Goal: Communication & Community: Answer question/provide support

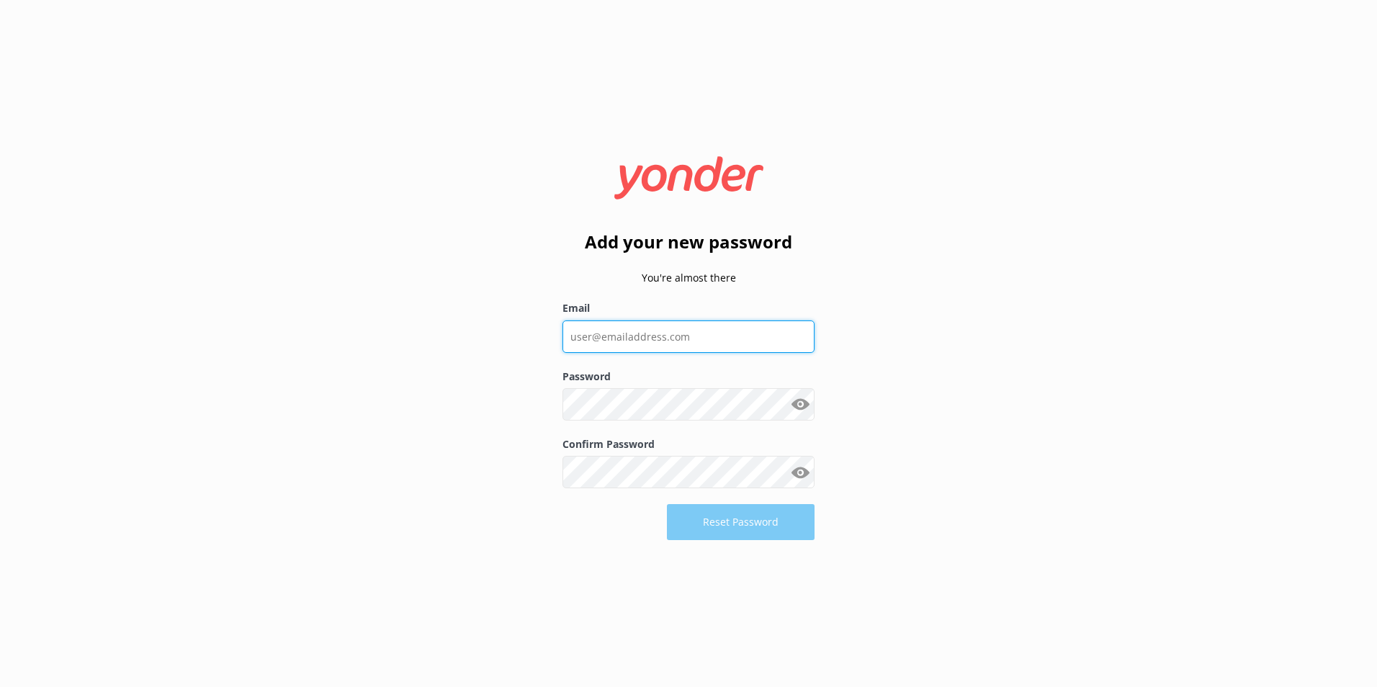
drag, startPoint x: 0, startPoint y: 0, endPoint x: 640, endPoint y: 333, distance: 721.5
click at [640, 333] on input "Email" at bounding box center [688, 336] width 252 height 32
type input "[PERSON_NAME][EMAIL_ADDRESS][DOMAIN_NAME]"
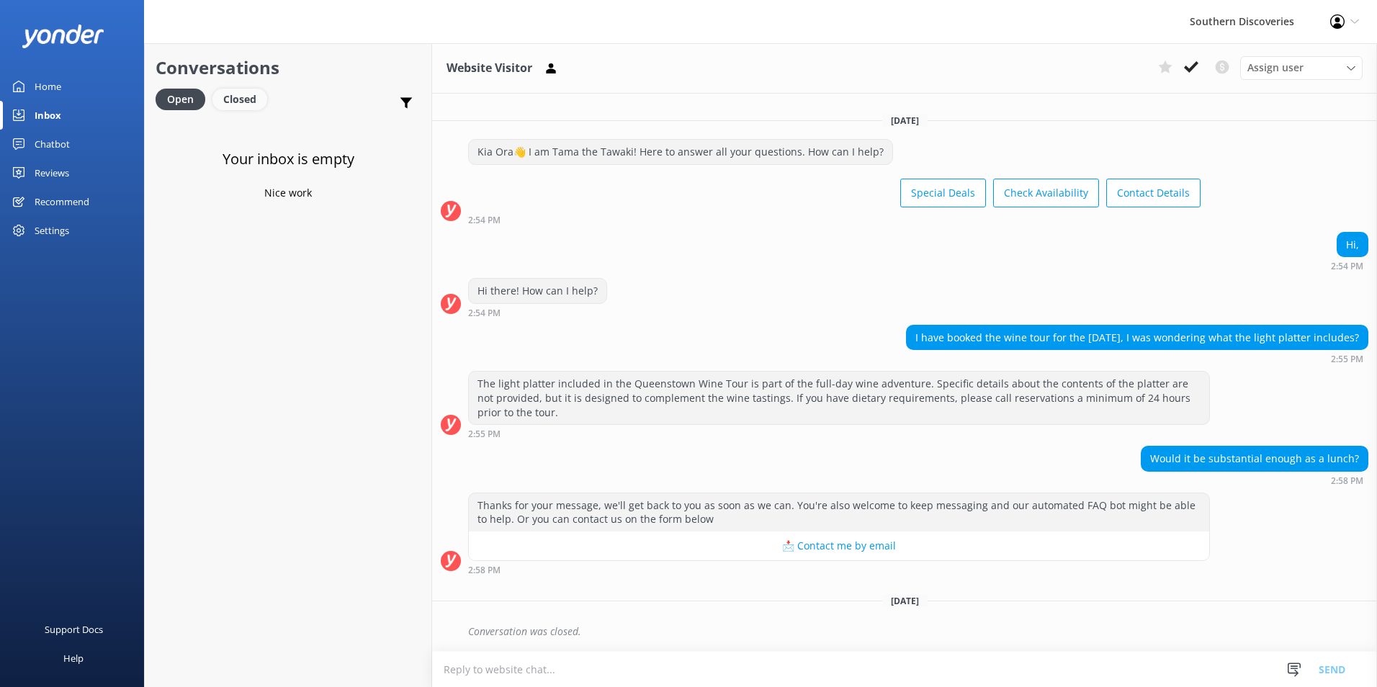
click at [225, 90] on div "Closed" at bounding box center [239, 100] width 55 height 22
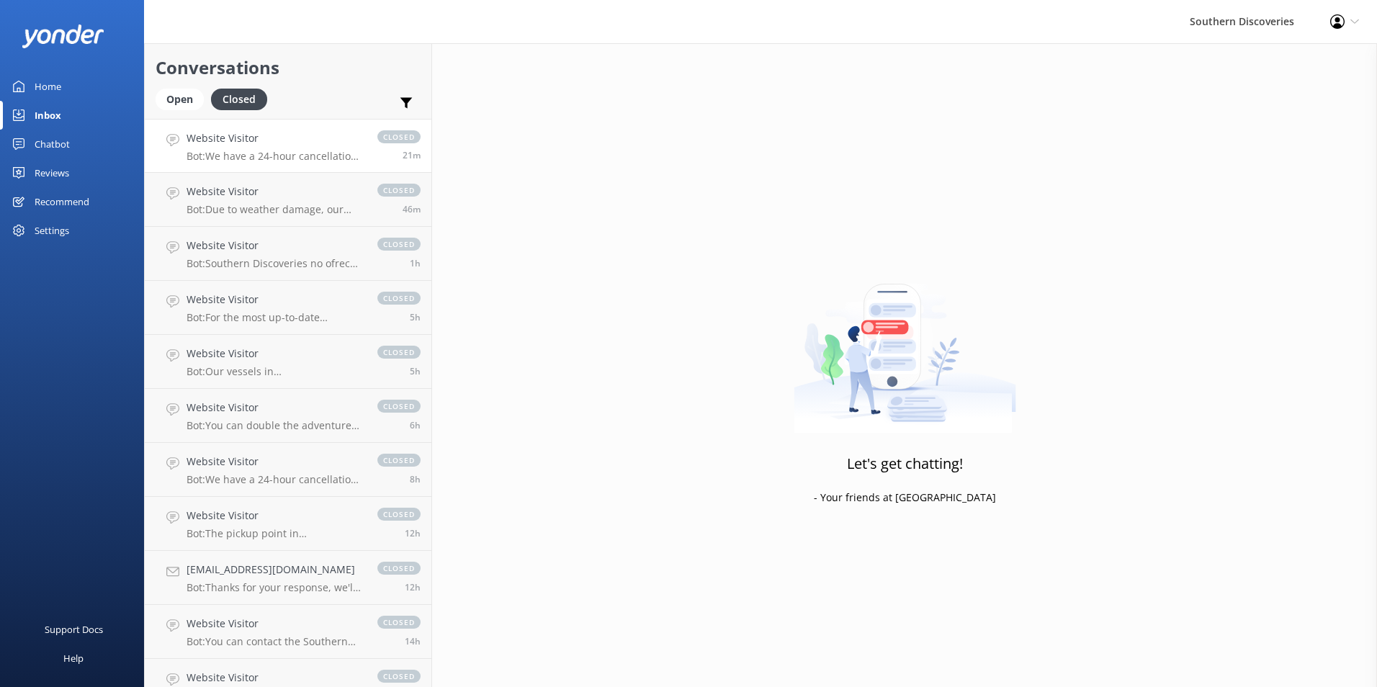
click at [233, 145] on h4 "Website Visitor" at bounding box center [275, 138] width 176 height 16
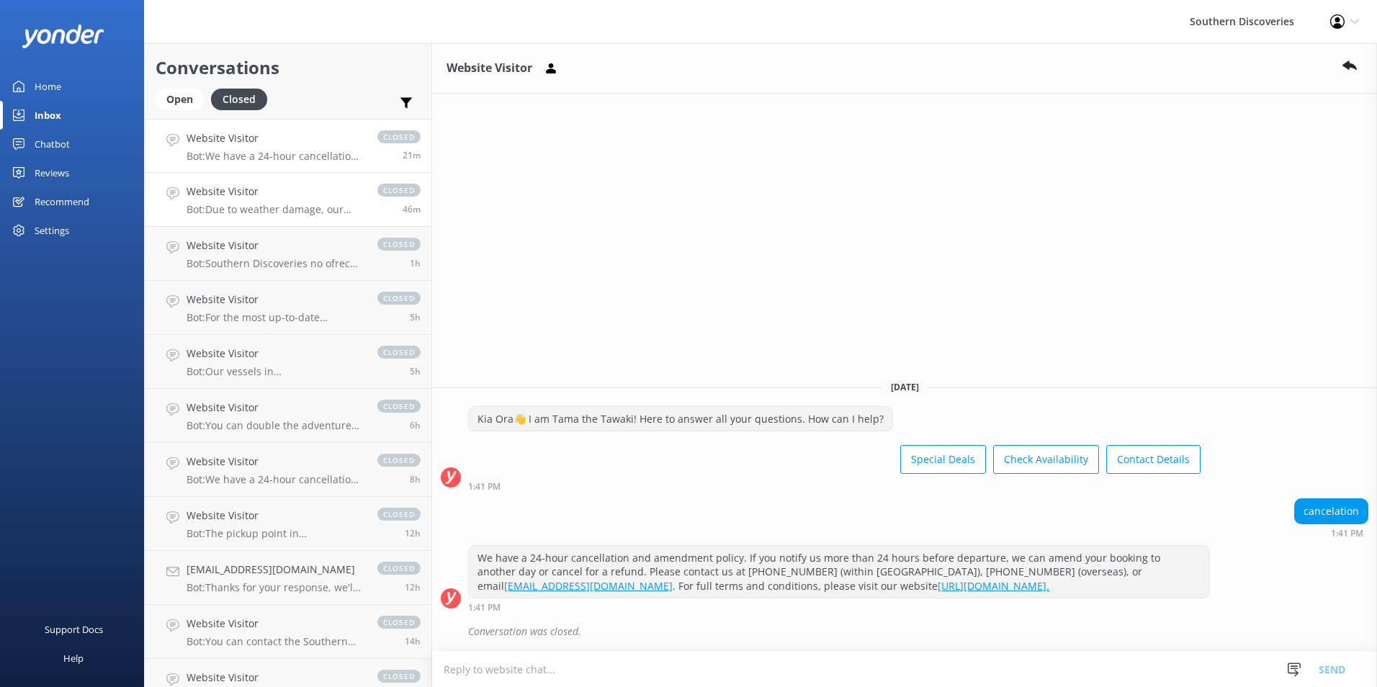
click at [282, 202] on div "Website Visitor Bot: Due to weather damage, our Underwater Observatory and Kaya…" at bounding box center [275, 200] width 176 height 32
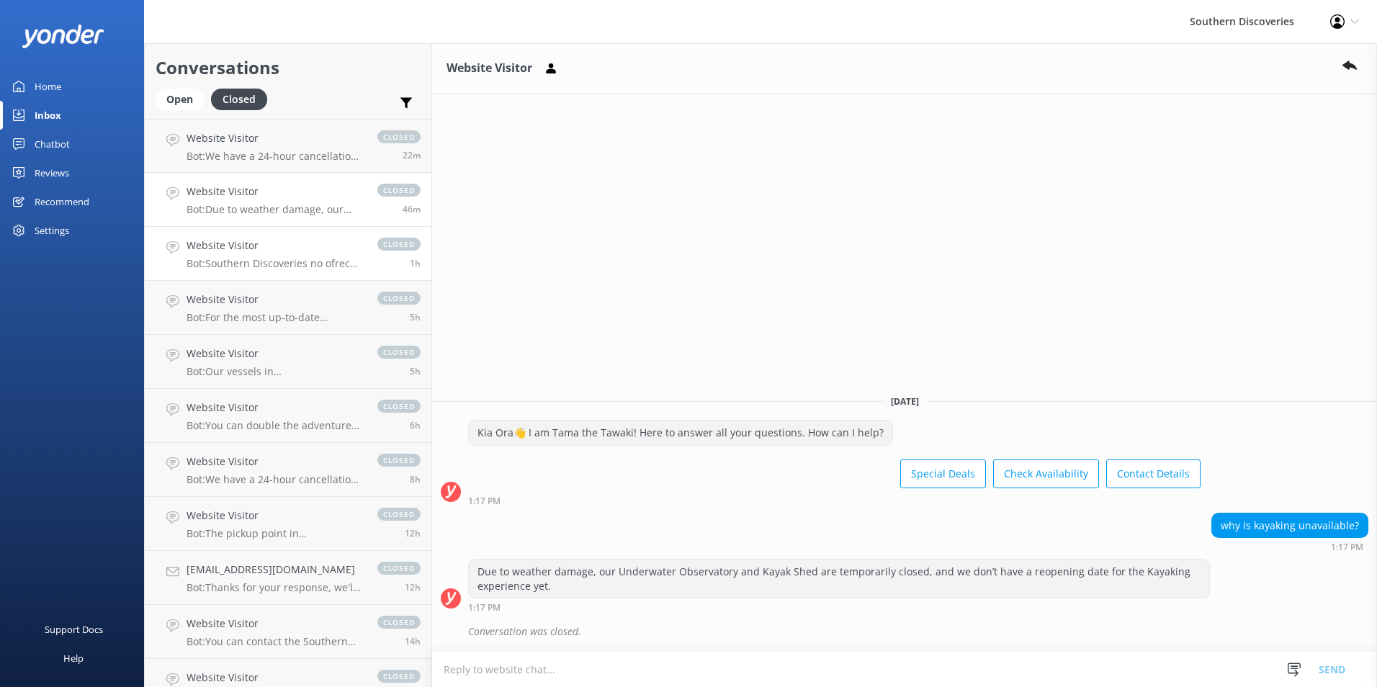
click at [333, 266] on p "Bot: Southern Discoveries no ofrece estacionamiento para clientes en nuestro Ce…" at bounding box center [275, 263] width 176 height 13
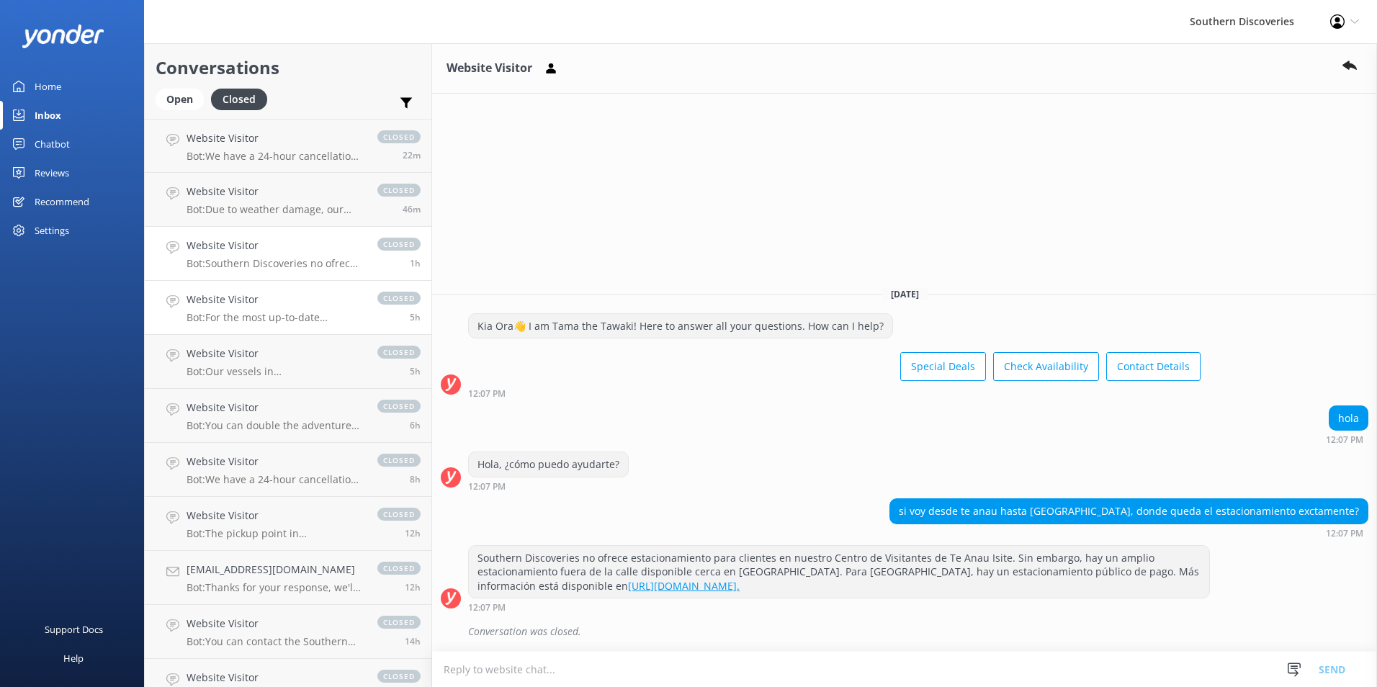
click at [246, 308] on div "Website Visitor Bot: For the most up-to-date discounts and offers, please visit…" at bounding box center [275, 308] width 176 height 32
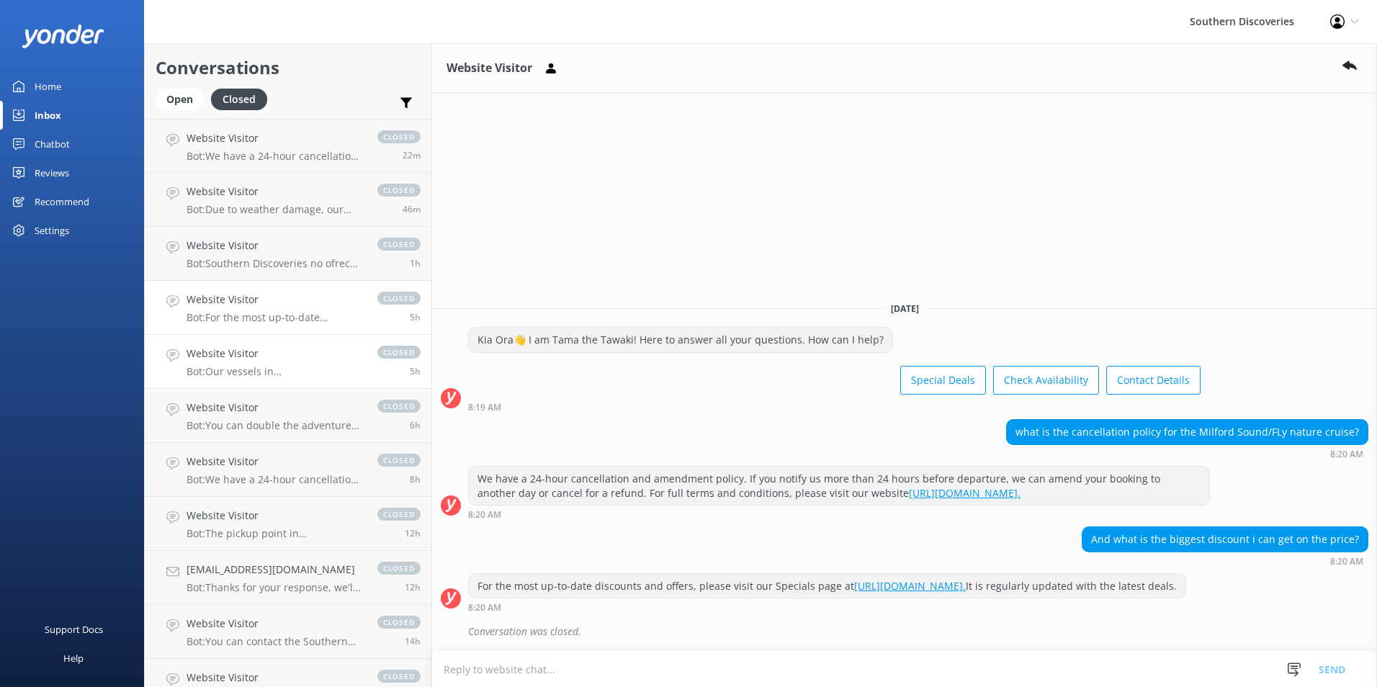
click at [227, 373] on p "Bot: Our vessels in Milford Sound have capacities ranging from 45 to 280 passen…" at bounding box center [275, 371] width 176 height 13
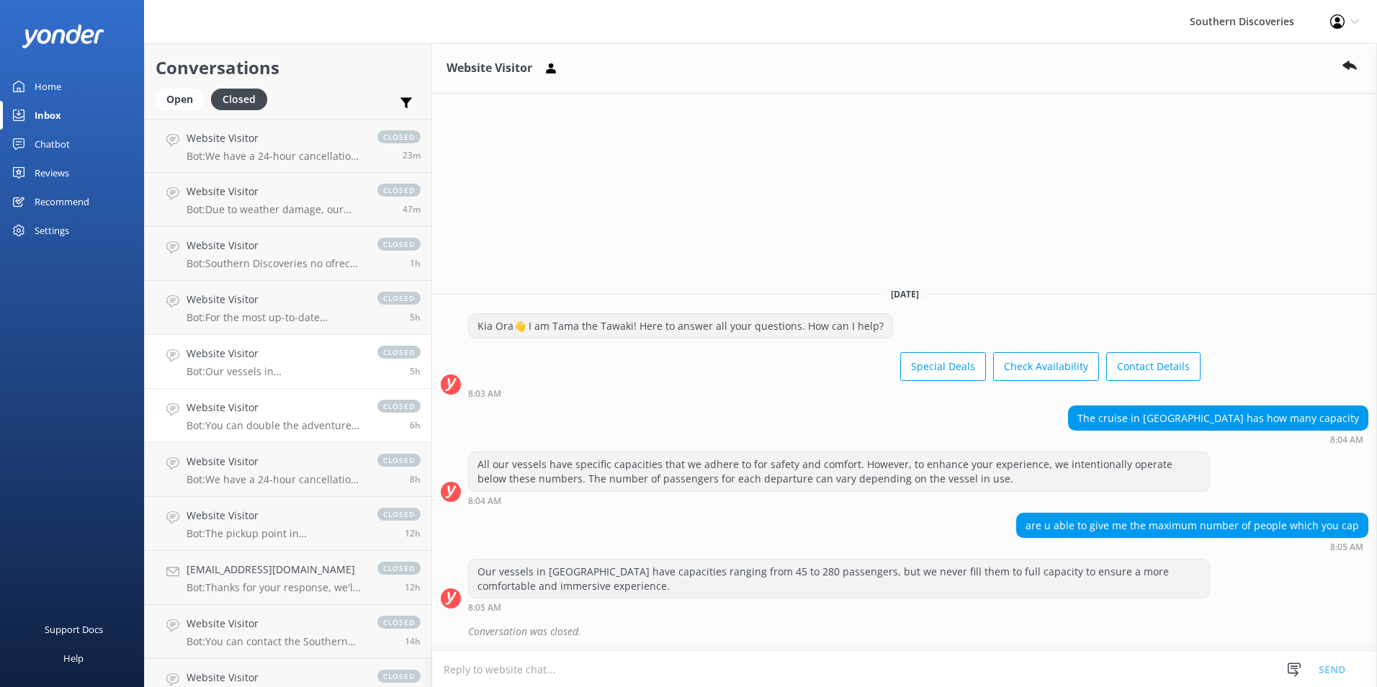
click at [272, 438] on link "Website Visitor Bot: You can double the adventure with our Special Deals! Visit…" at bounding box center [288, 416] width 287 height 54
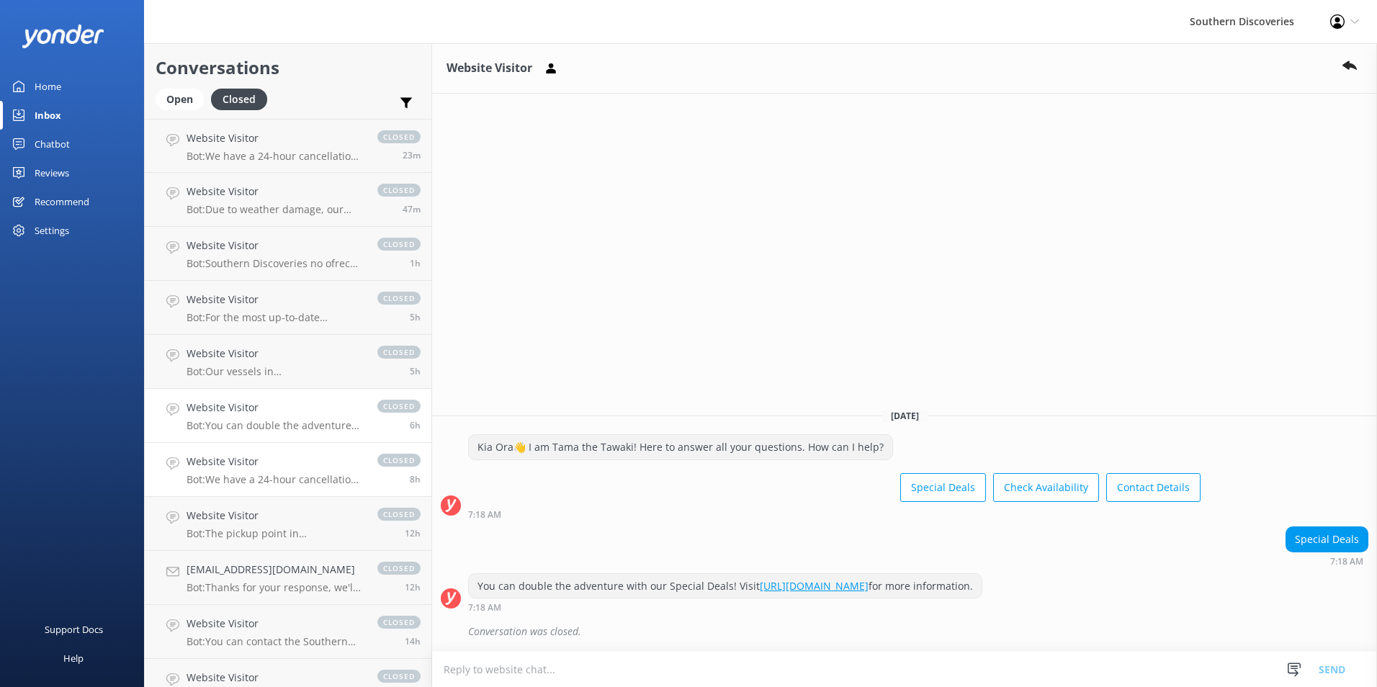
click at [291, 482] on p "Bot: We have a 24-hour cancellation and amendment policy. If you notify us more…" at bounding box center [275, 479] width 176 height 13
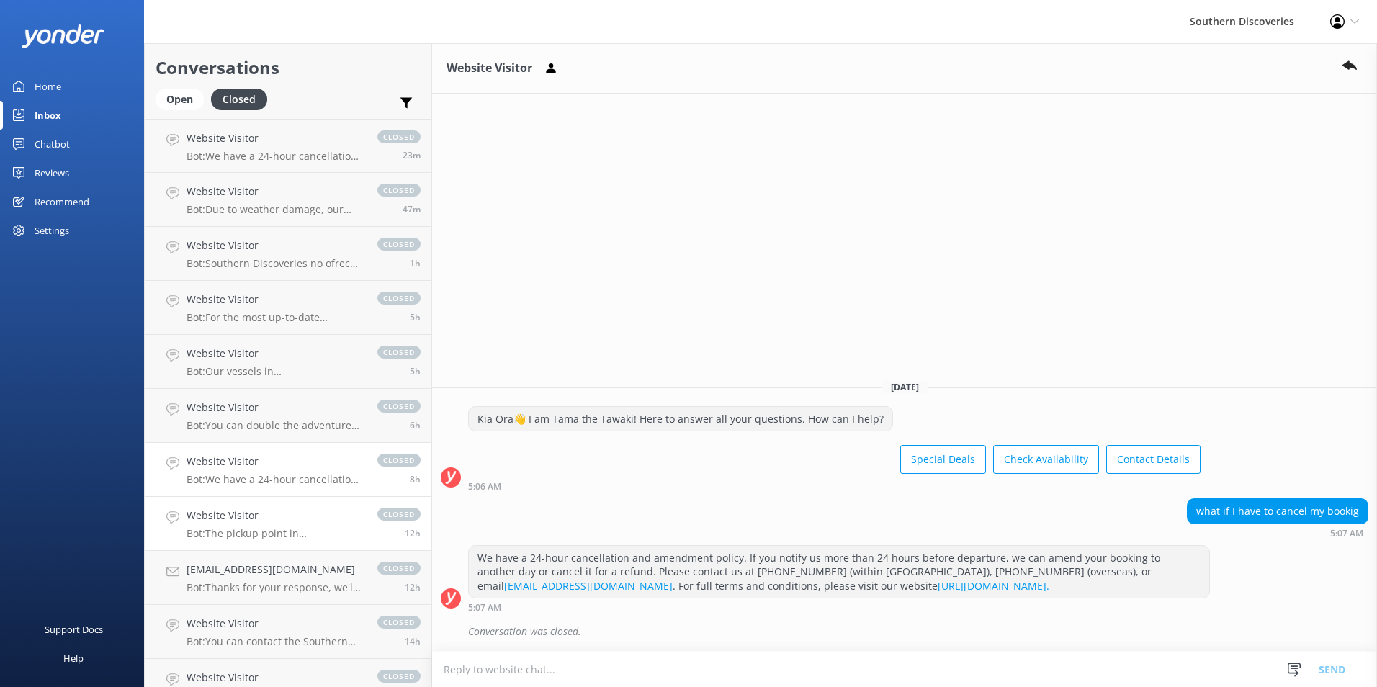
click at [277, 533] on p "Bot: The pickup point in Te Anau is at the Fiordland i-SITE, located at 80 Lake…" at bounding box center [275, 533] width 176 height 13
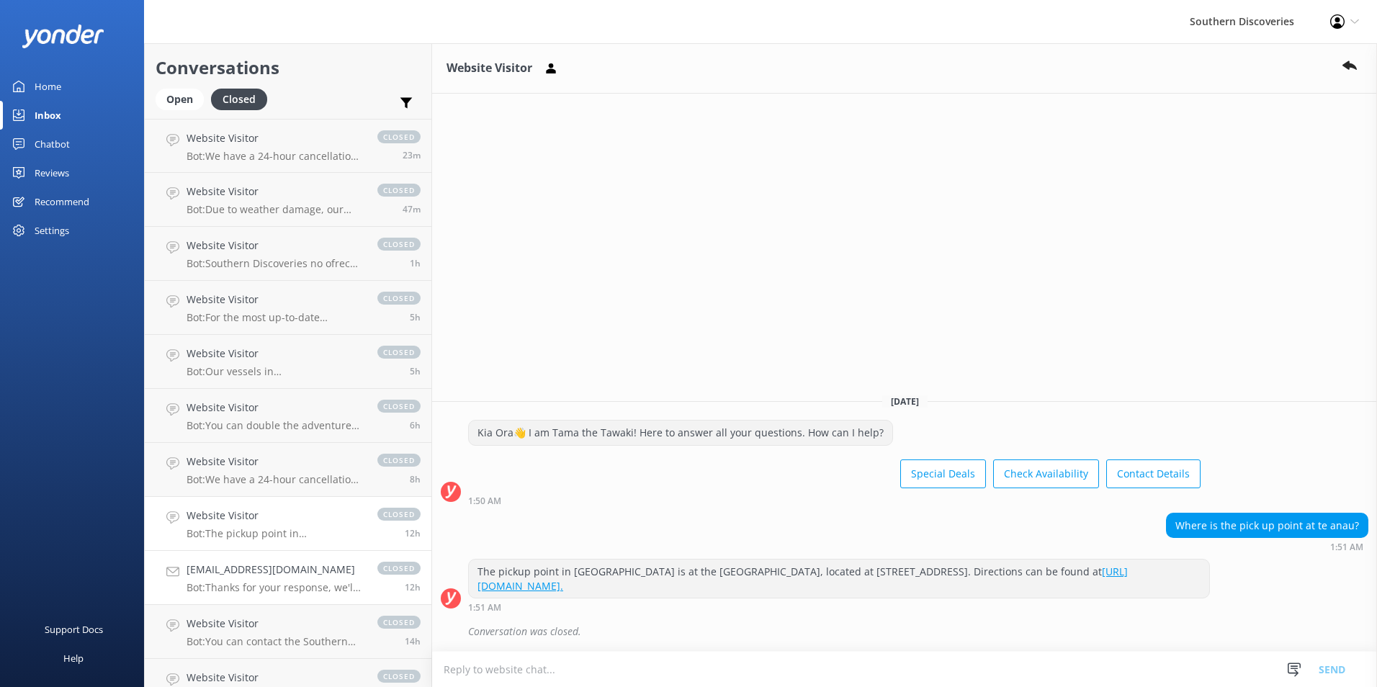
click at [284, 583] on p "Bot: Thanks for your response, we'll get back to you as soon as we can during o…" at bounding box center [275, 587] width 176 height 13
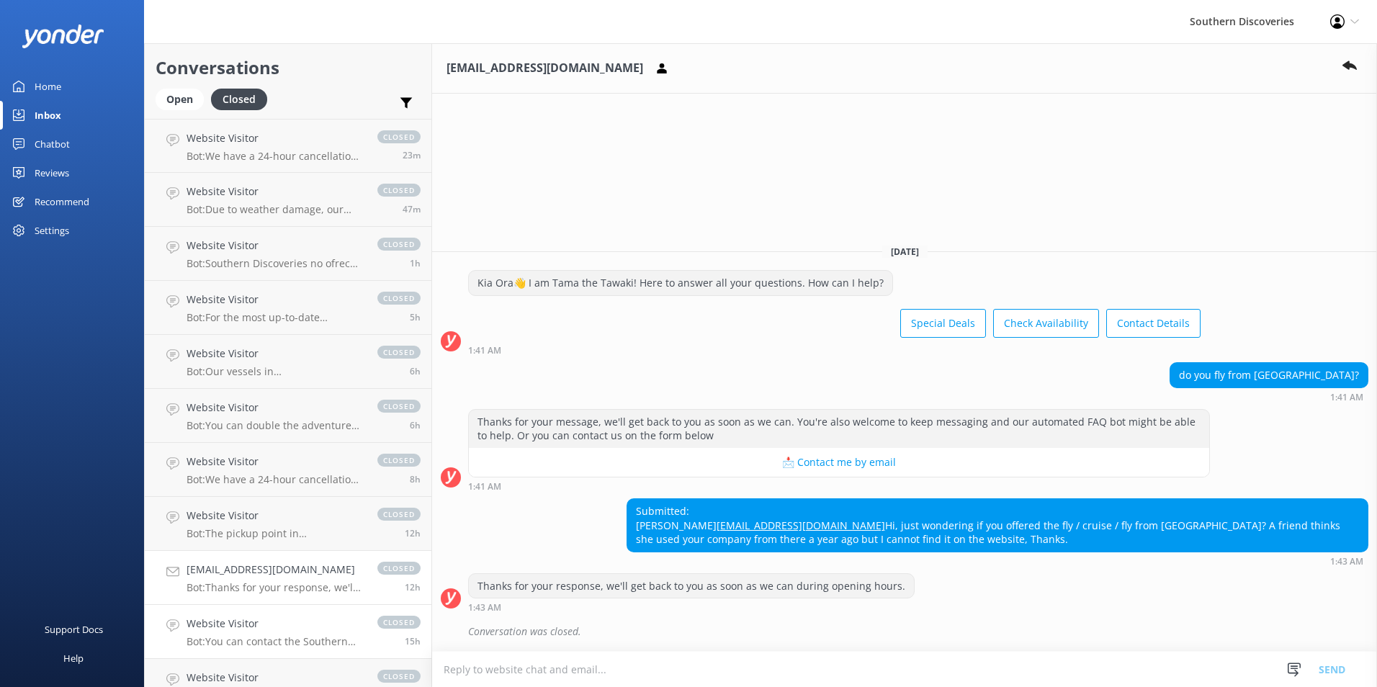
click at [254, 643] on p "Bot: You can contact the Southern Discoveries team by phone at 0800 264 536 wit…" at bounding box center [275, 641] width 176 height 13
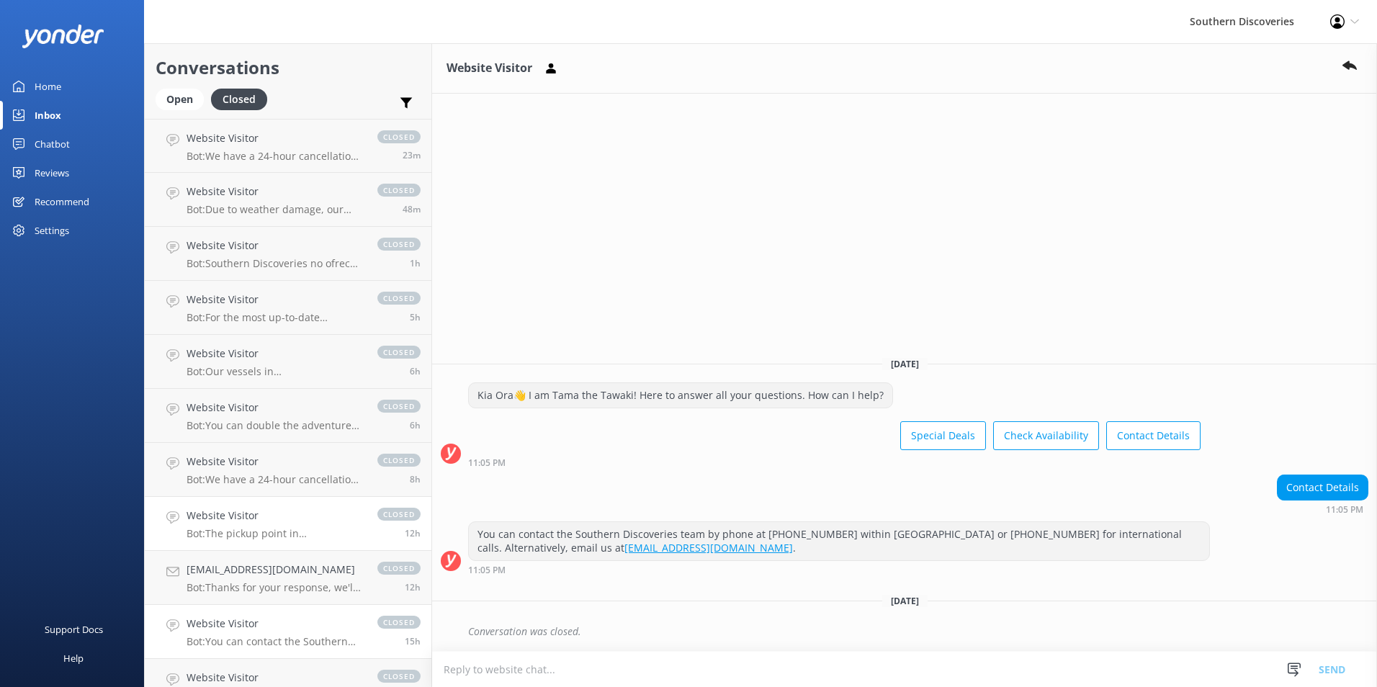
scroll to position [144, 0]
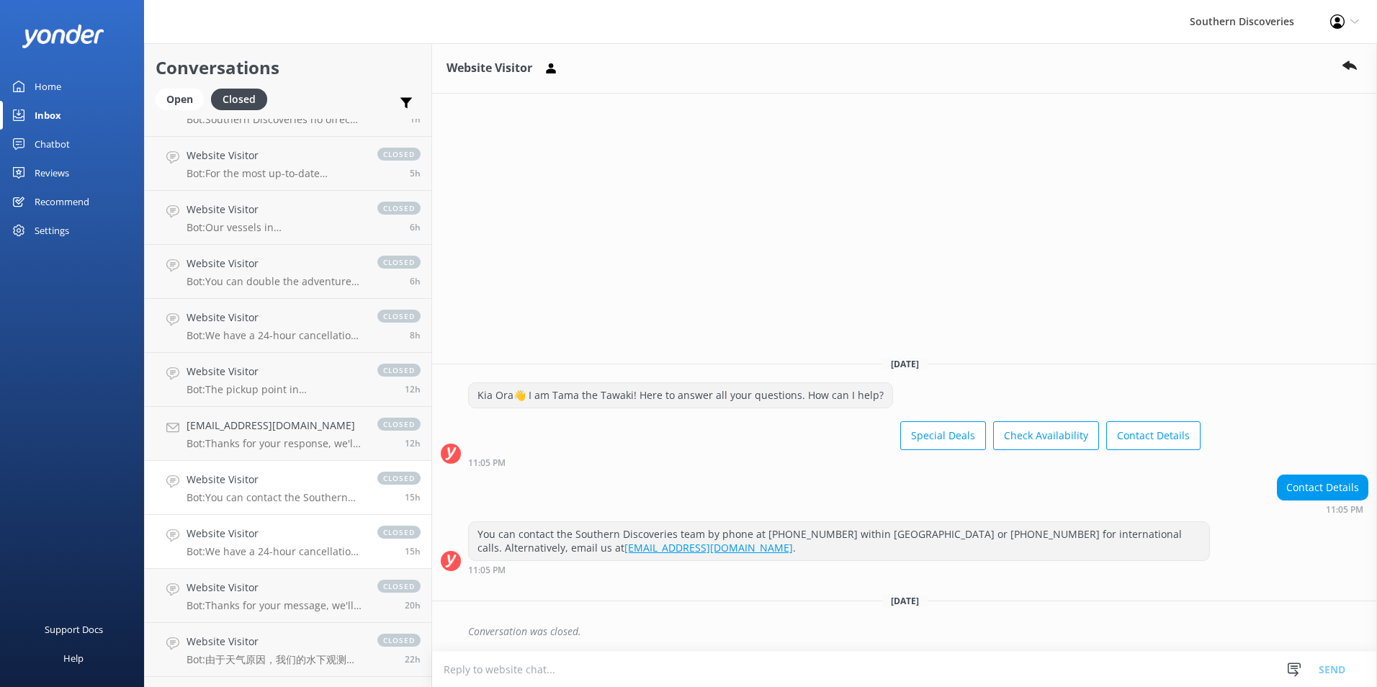
click at [238, 554] on p "Bot: We have a 24-hour cancellation and amendment policy. If you notify us more…" at bounding box center [275, 551] width 176 height 13
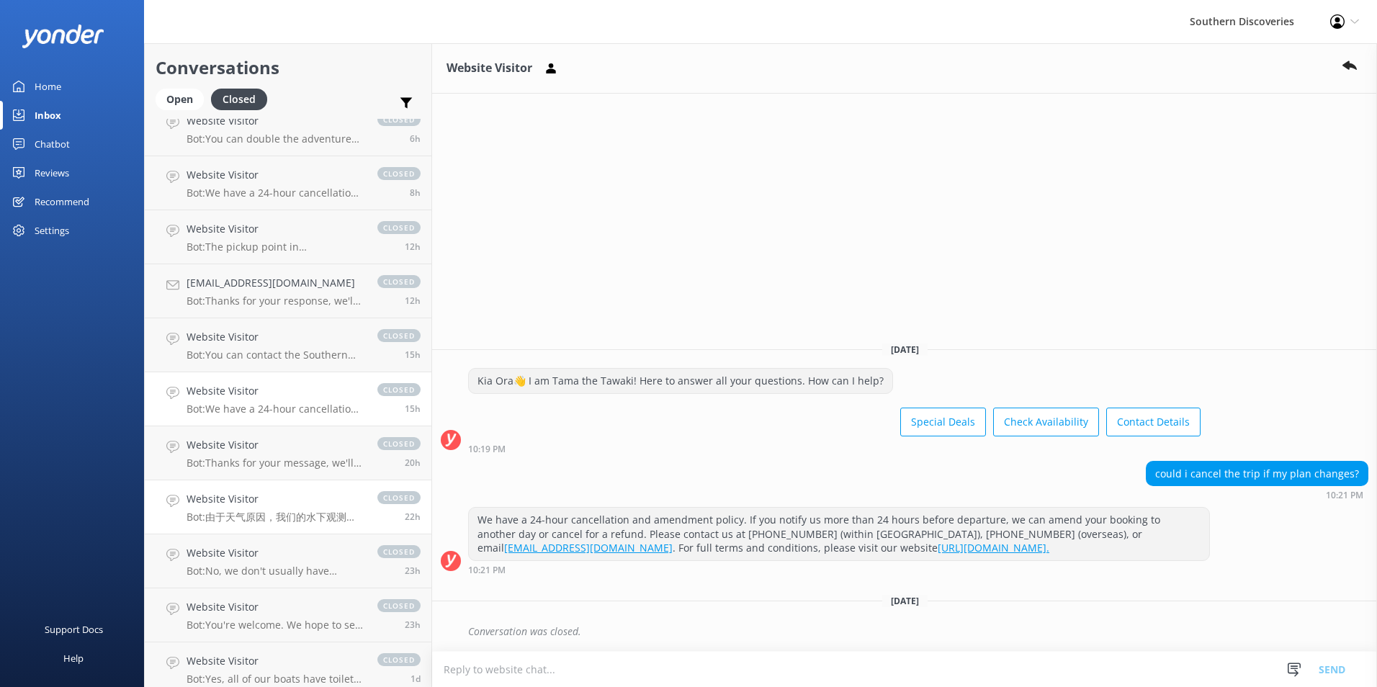
scroll to position [288, 0]
click at [284, 462] on p "Bot: Thanks for your message, we'll get back to you as soon as we can. You're a…" at bounding box center [275, 461] width 176 height 13
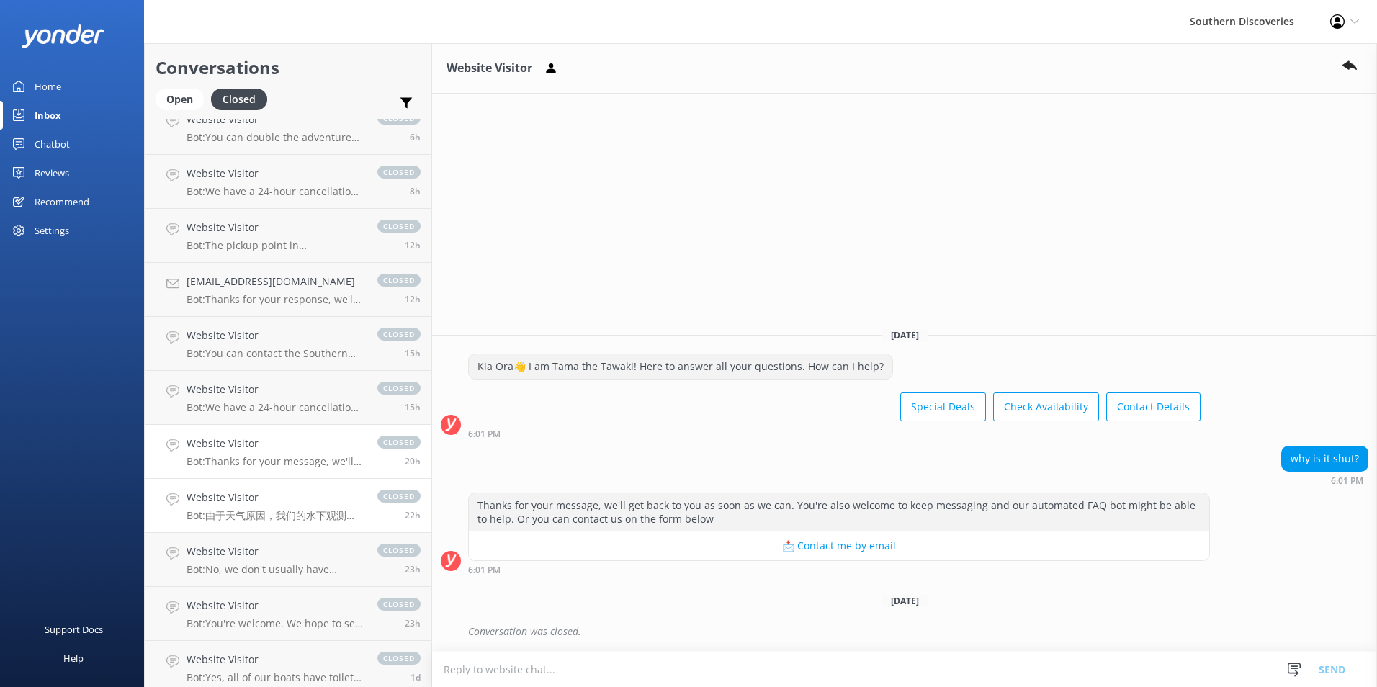
click at [276, 520] on p "Bot: 由于天气原因，我们的水下观测馆和皮划艇棚遭受了一些损坏。目前，我们还没有具体的水下观测馆重新开放日期。" at bounding box center [275, 515] width 176 height 13
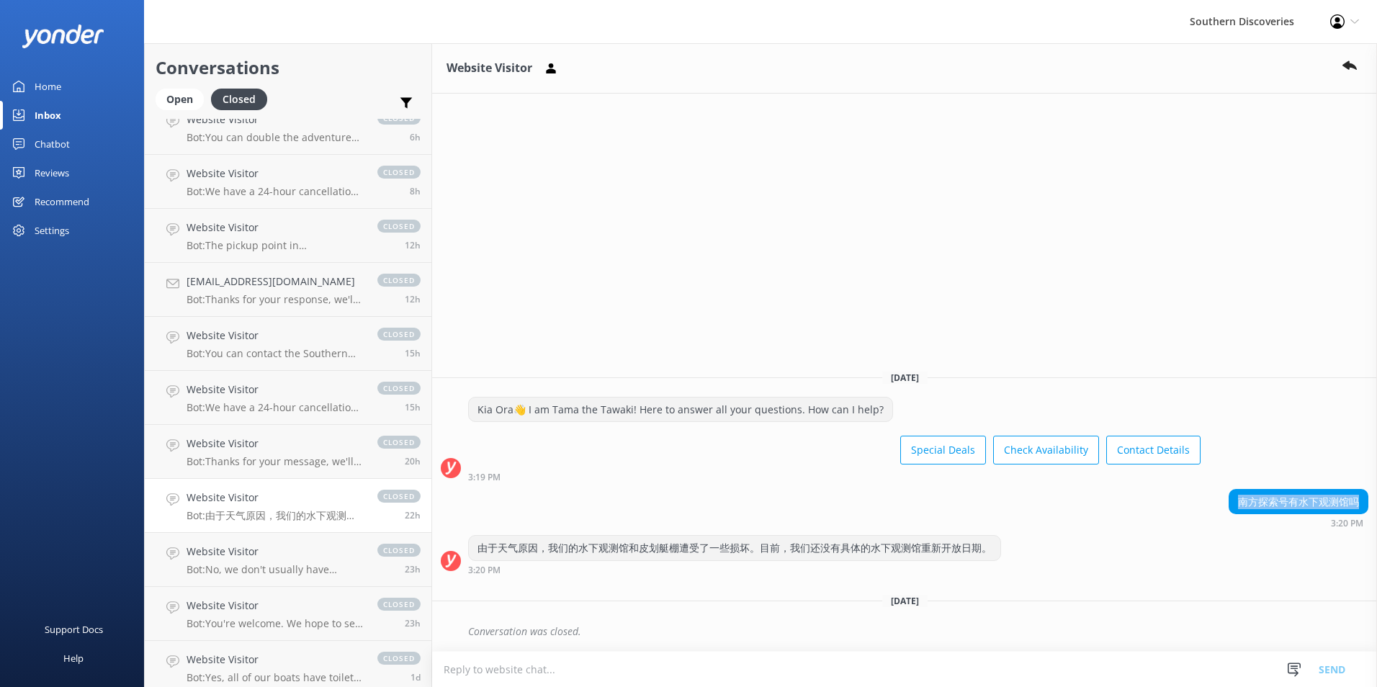
drag, startPoint x: 1359, startPoint y: 503, endPoint x: 1236, endPoint y: 503, distance: 123.1
click at [1236, 503] on div "南方探索号有水下观测馆吗" at bounding box center [1298, 502] width 138 height 24
copy div "南方探索号有水下观测馆吗"
click at [319, 572] on p "Bot: No, we don't usually have promo codes for tours that include flights." at bounding box center [275, 569] width 176 height 13
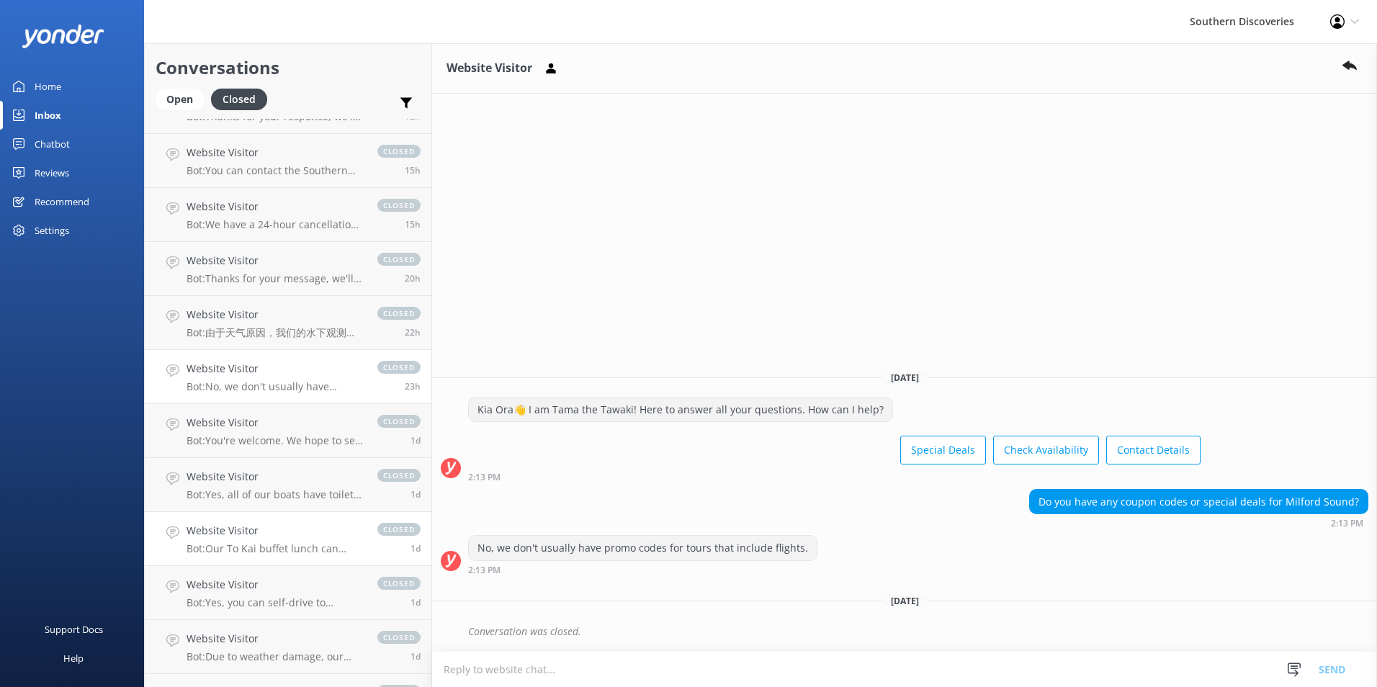
scroll to position [504, 0]
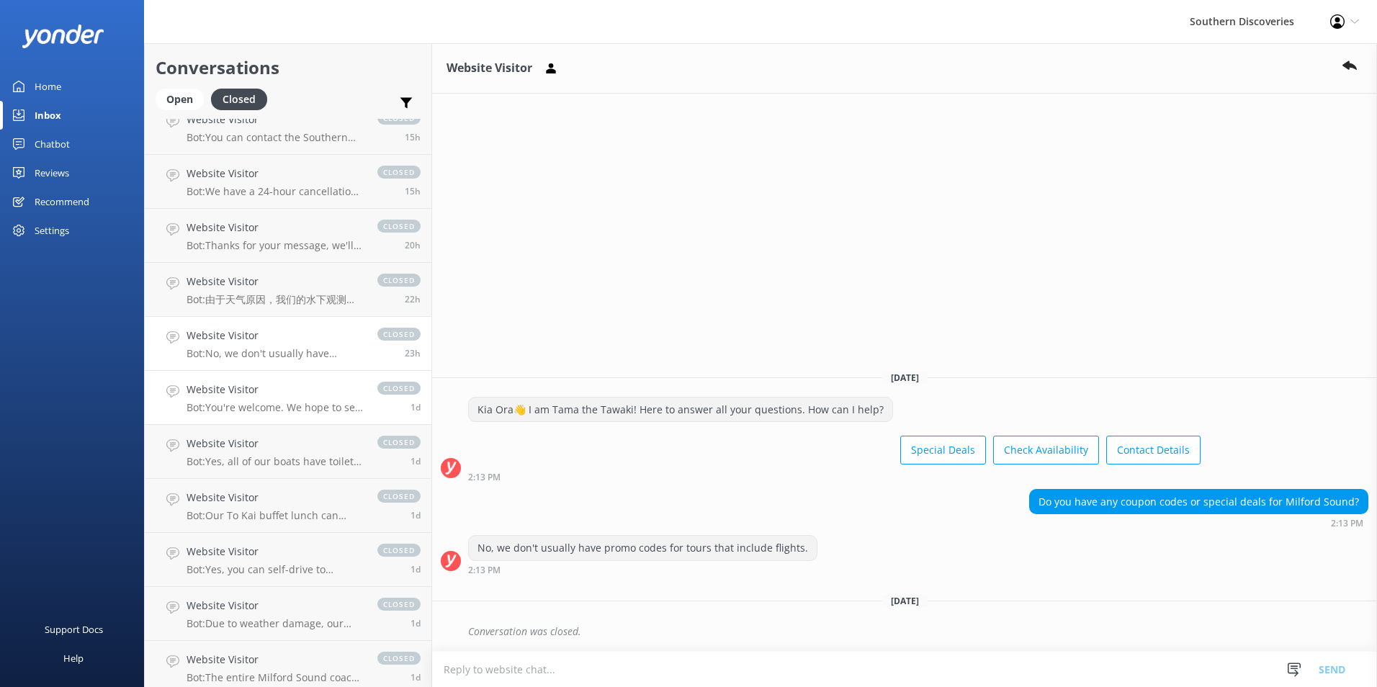
click at [278, 386] on h4 "Website Visitor" at bounding box center [275, 390] width 176 height 16
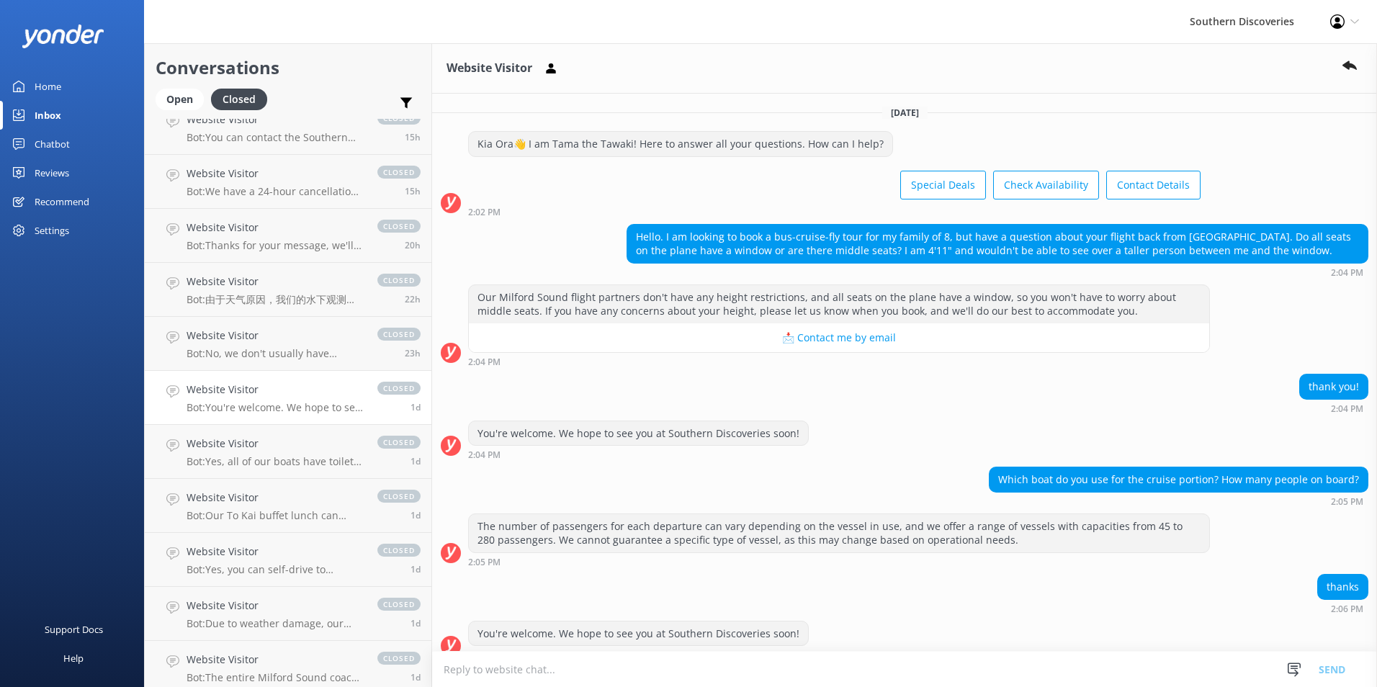
scroll to position [48, 0]
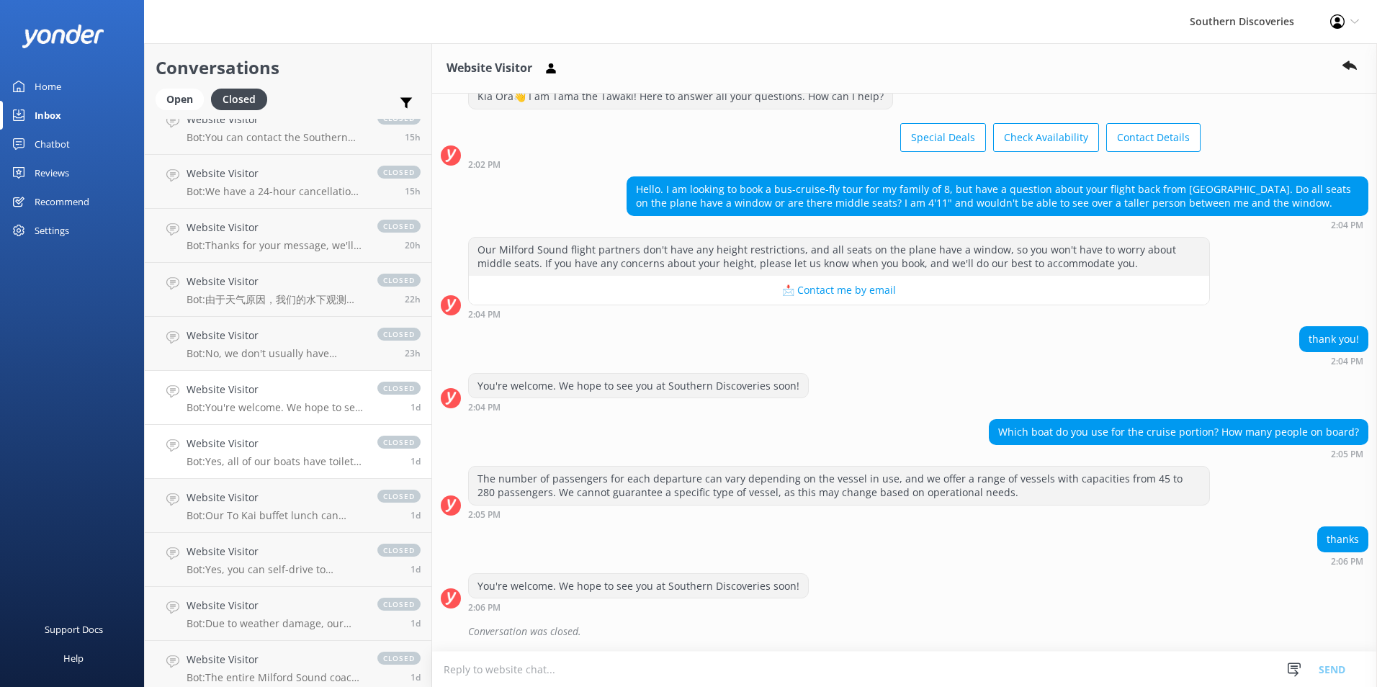
click at [277, 452] on div "Website Visitor Bot: Yes, all of our boats have toilets onboard for your comfor…" at bounding box center [275, 452] width 176 height 32
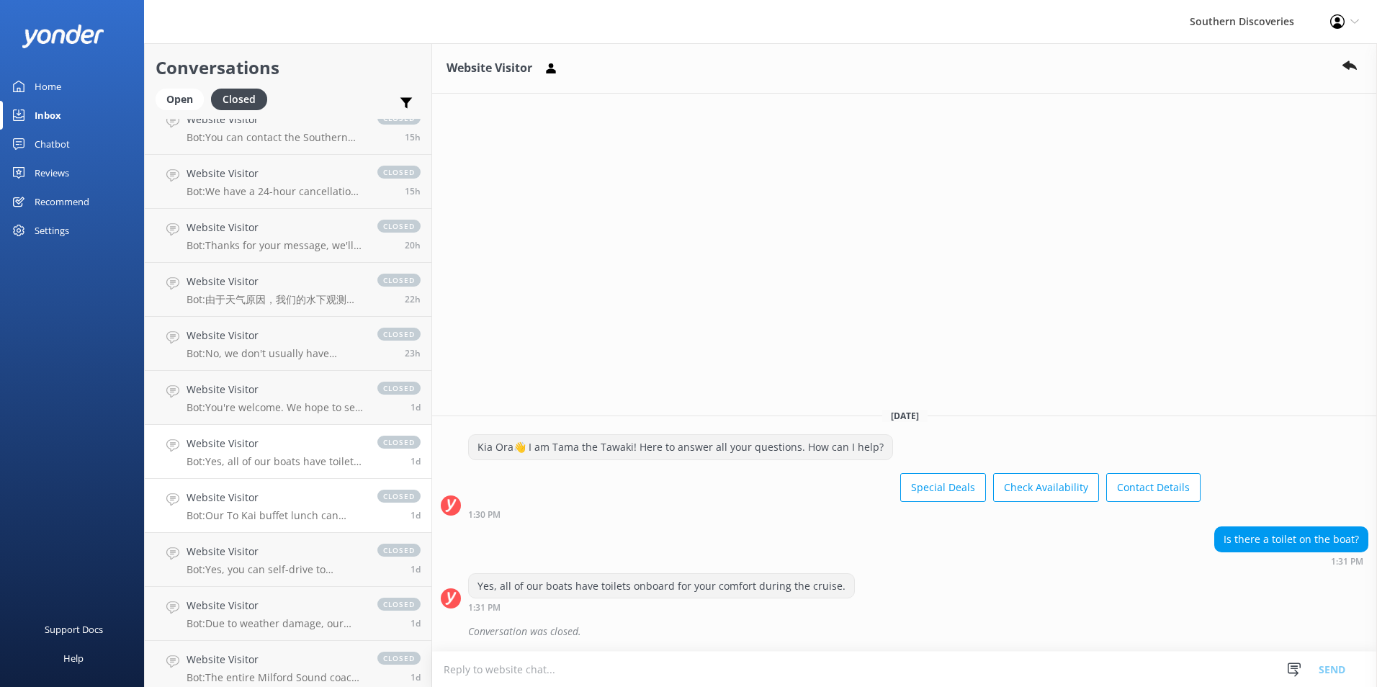
click at [277, 508] on div "Website Visitor Bot: Our To Kai buffet lunch can cater to most dietary requirem…" at bounding box center [275, 506] width 176 height 32
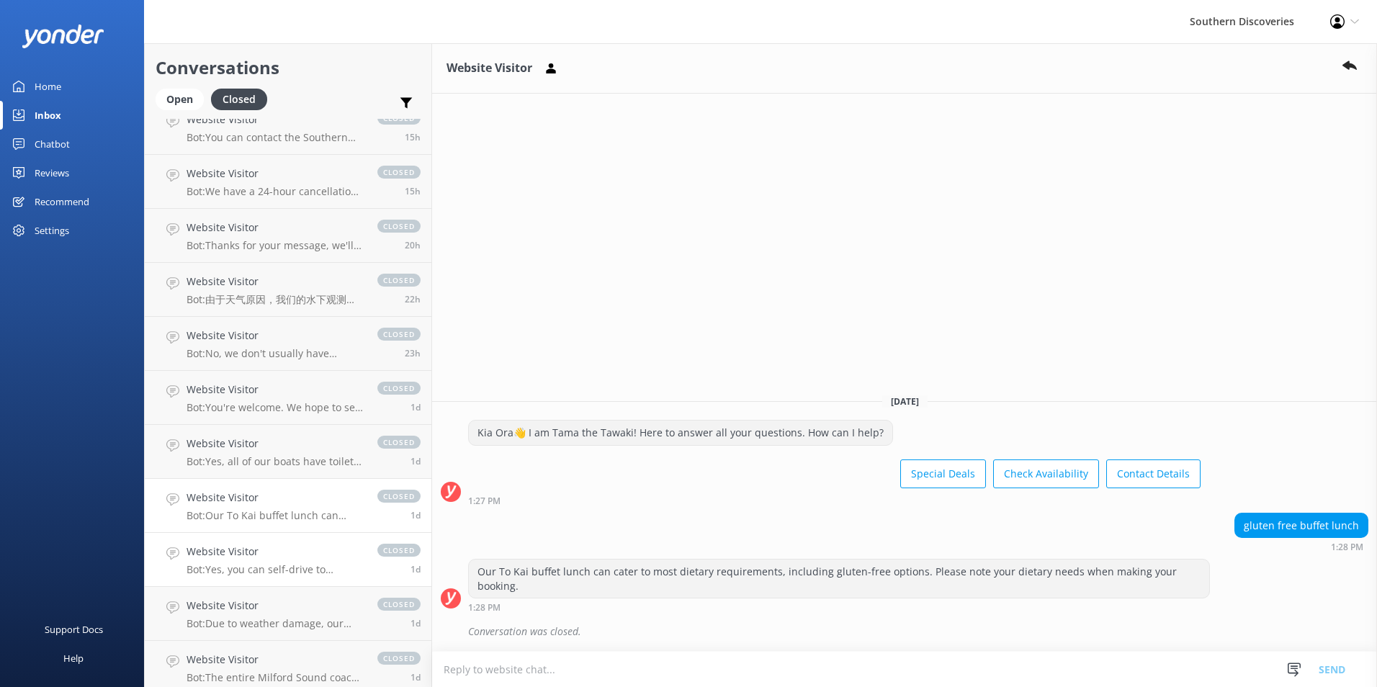
click at [241, 557] on h4 "Website Visitor" at bounding box center [275, 552] width 176 height 16
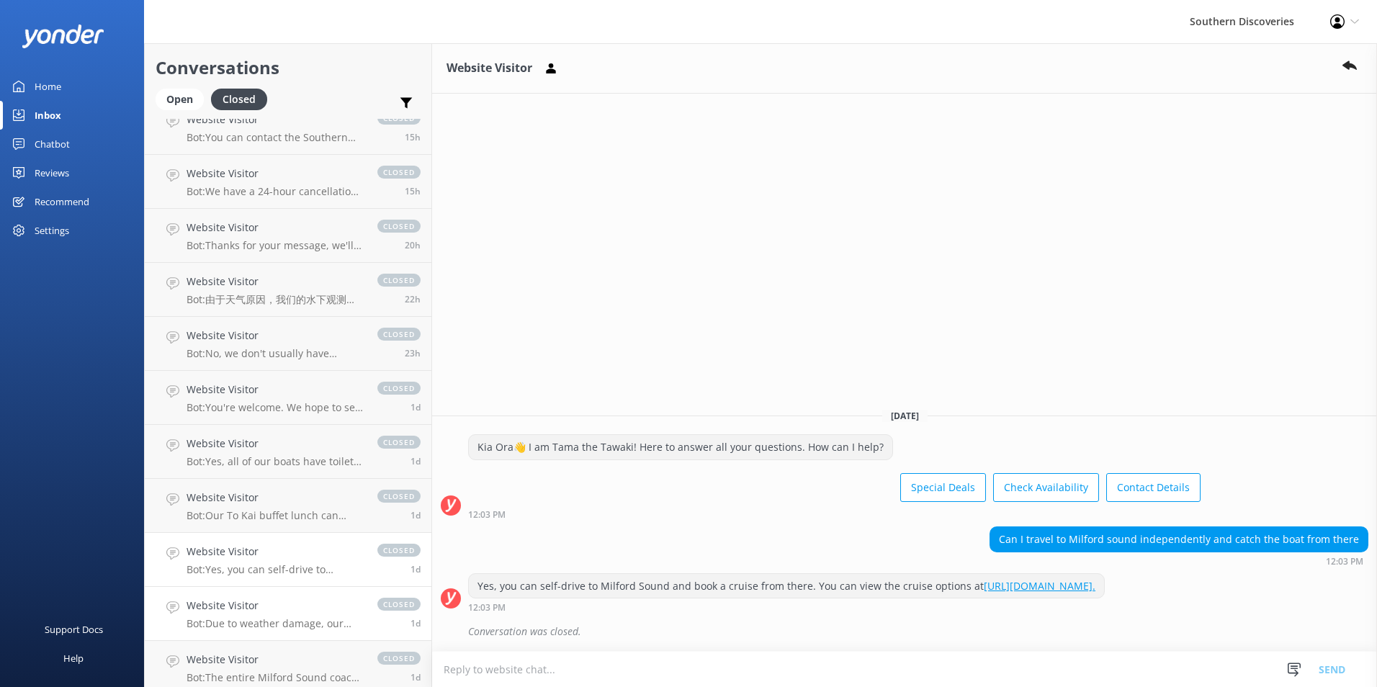
click at [281, 623] on p "Bot: Due to weather damage, our Underwater Observatory and Kayak Shed are tempo…" at bounding box center [275, 623] width 176 height 13
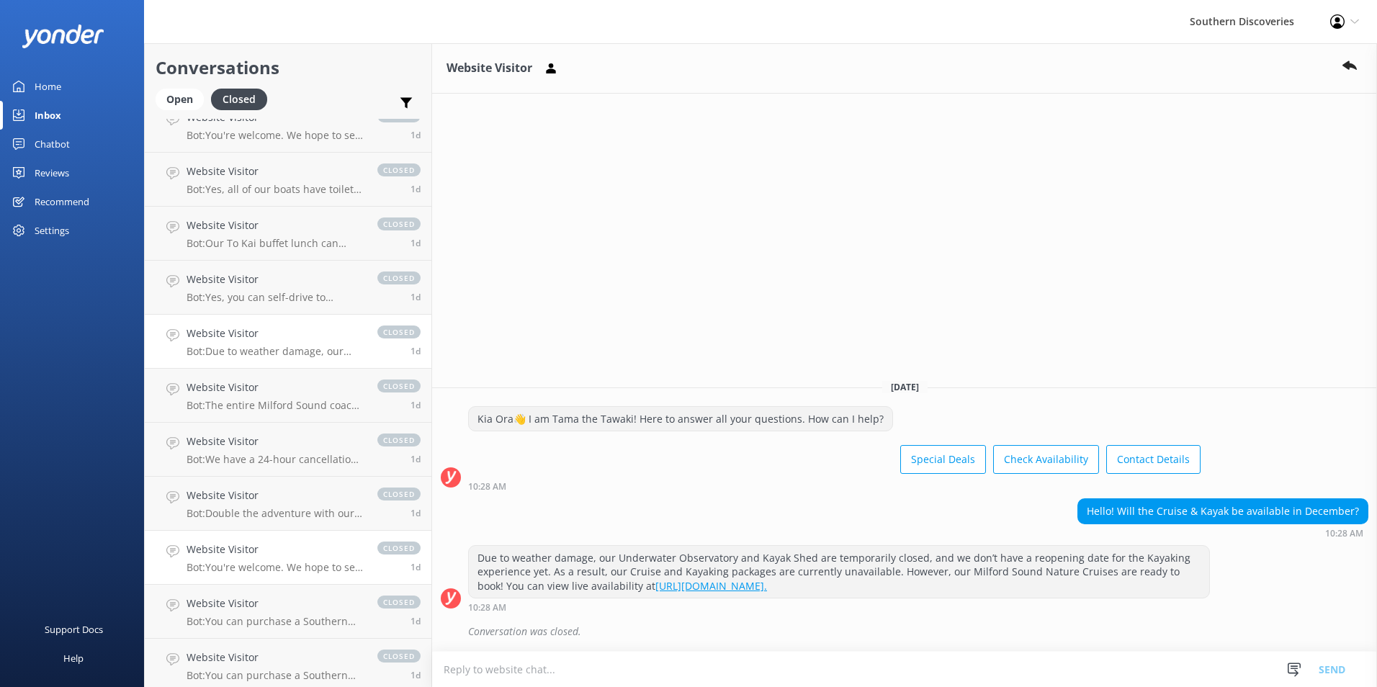
scroll to position [792, 0]
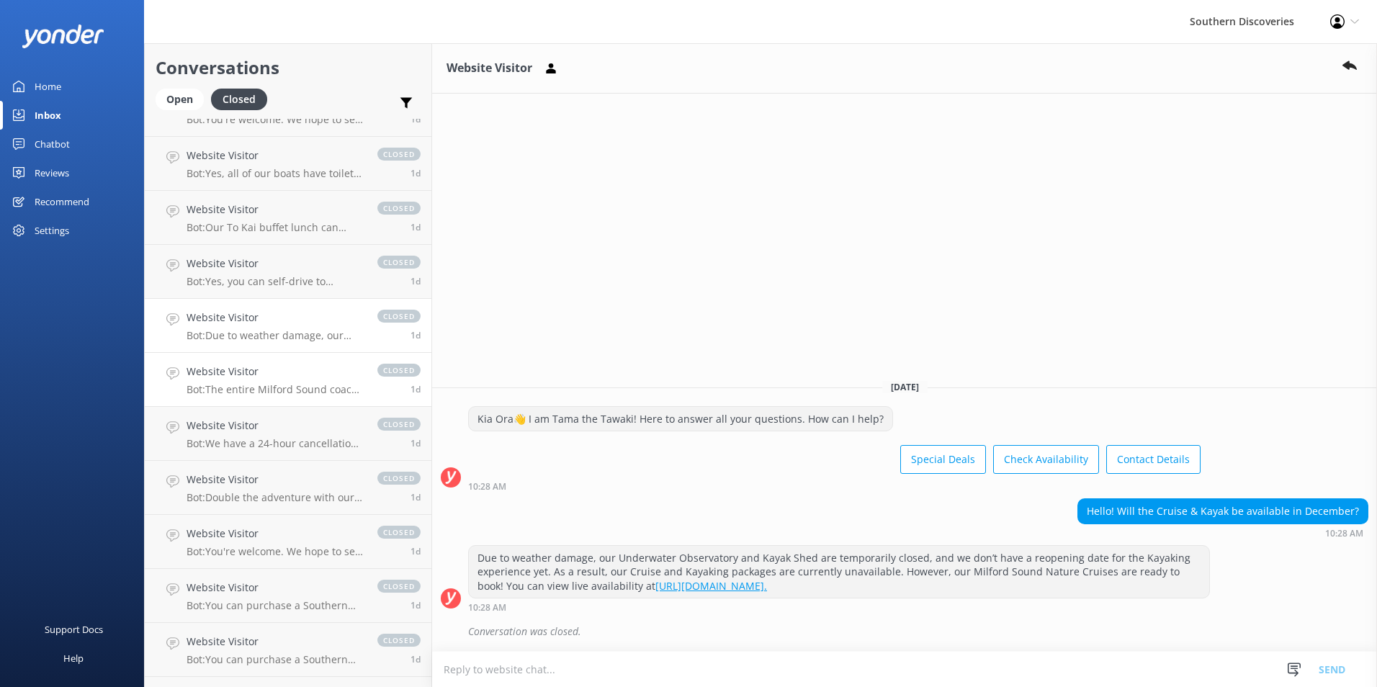
click at [319, 384] on p "Bot: The entire Milford Sound coach and cruise trip from Queenstown takes about…" at bounding box center [275, 389] width 176 height 13
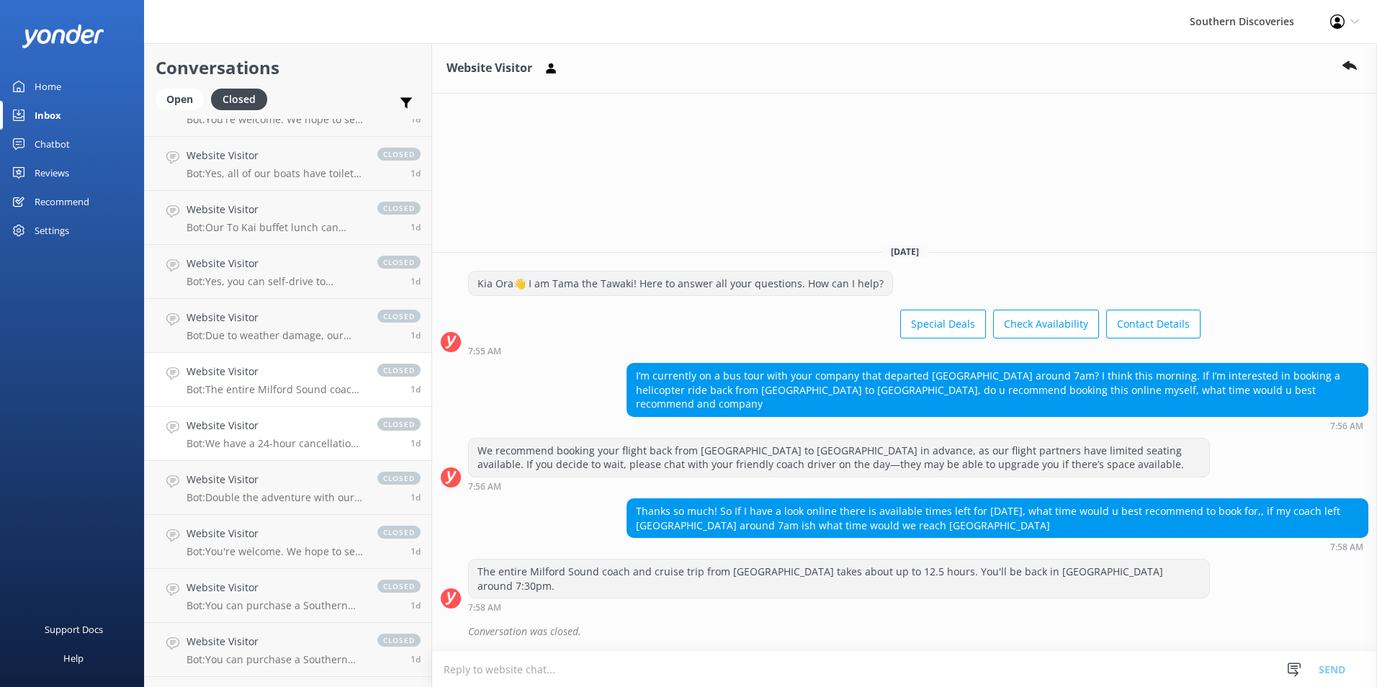
click at [229, 451] on link "Website Visitor Bot: We have a 24-hour cancellation and amendment policy. If yo…" at bounding box center [288, 434] width 287 height 54
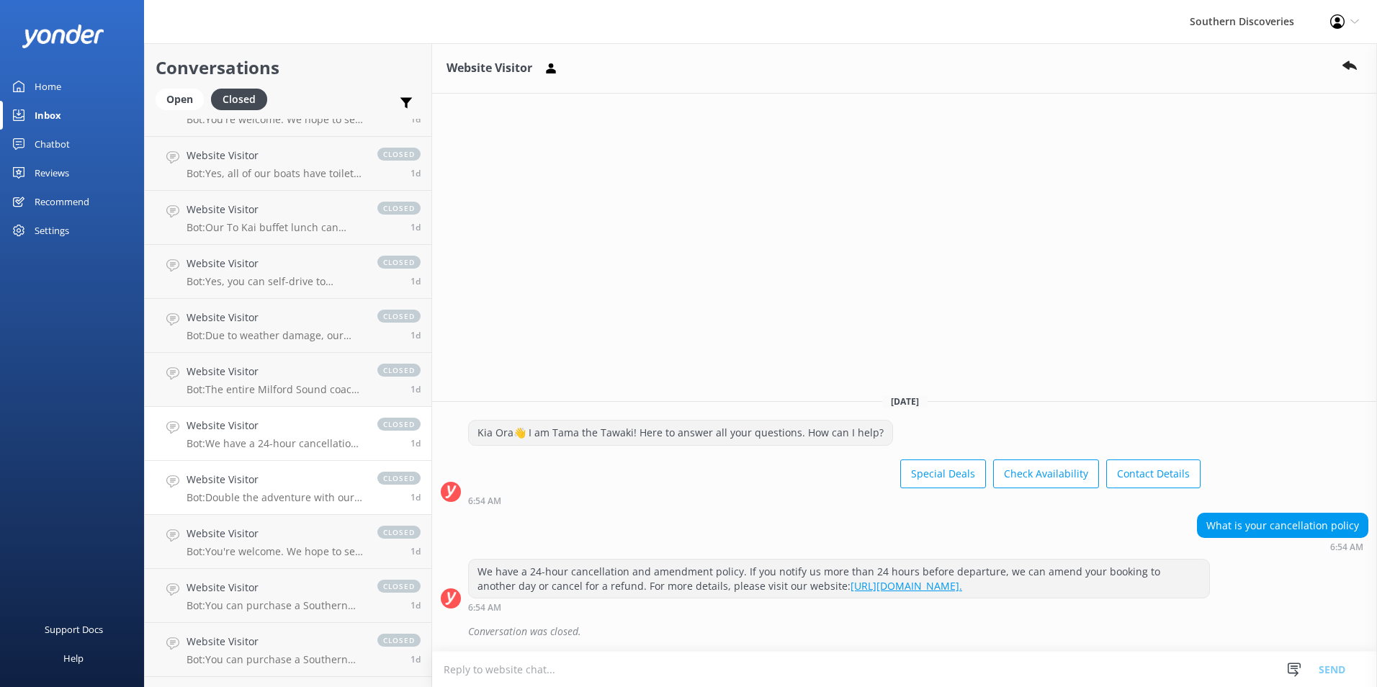
click at [237, 498] on p "Bot: Double the adventure with our Special Deals! Visit https://www.southerndis…" at bounding box center [275, 497] width 176 height 13
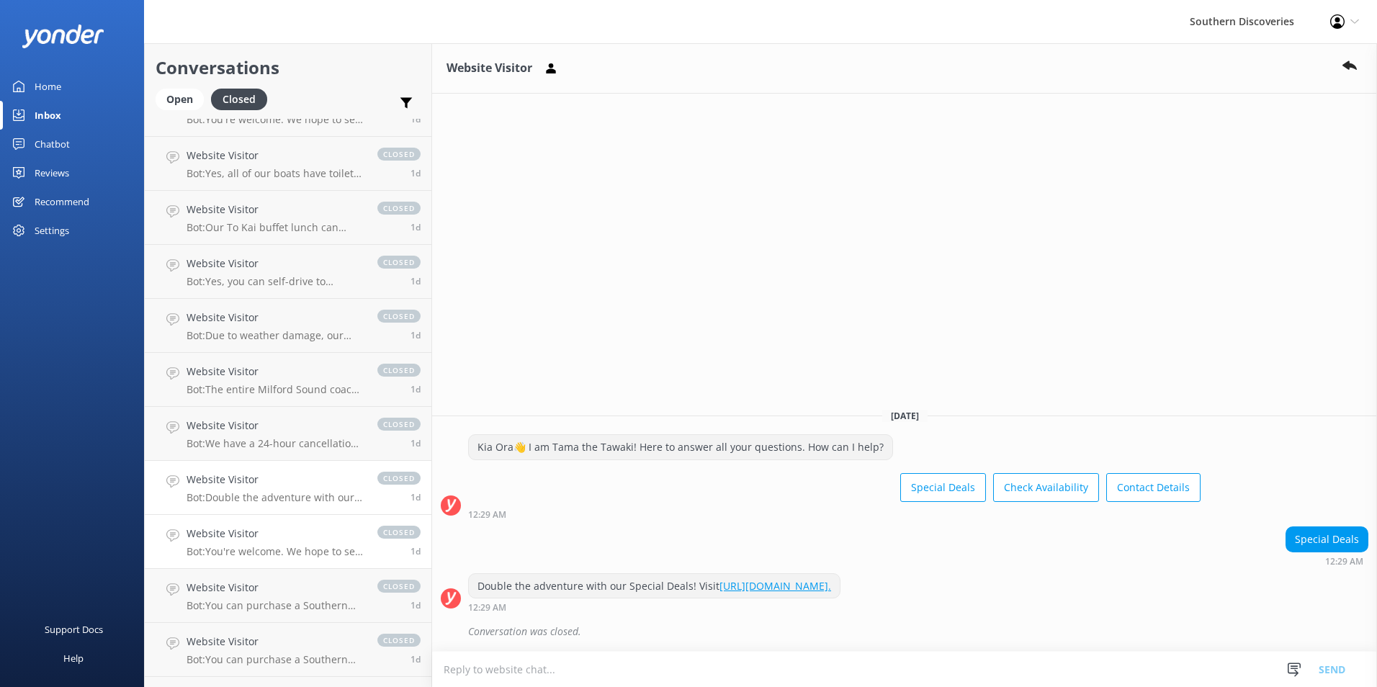
click at [215, 533] on h4 "Website Visitor" at bounding box center [275, 534] width 176 height 16
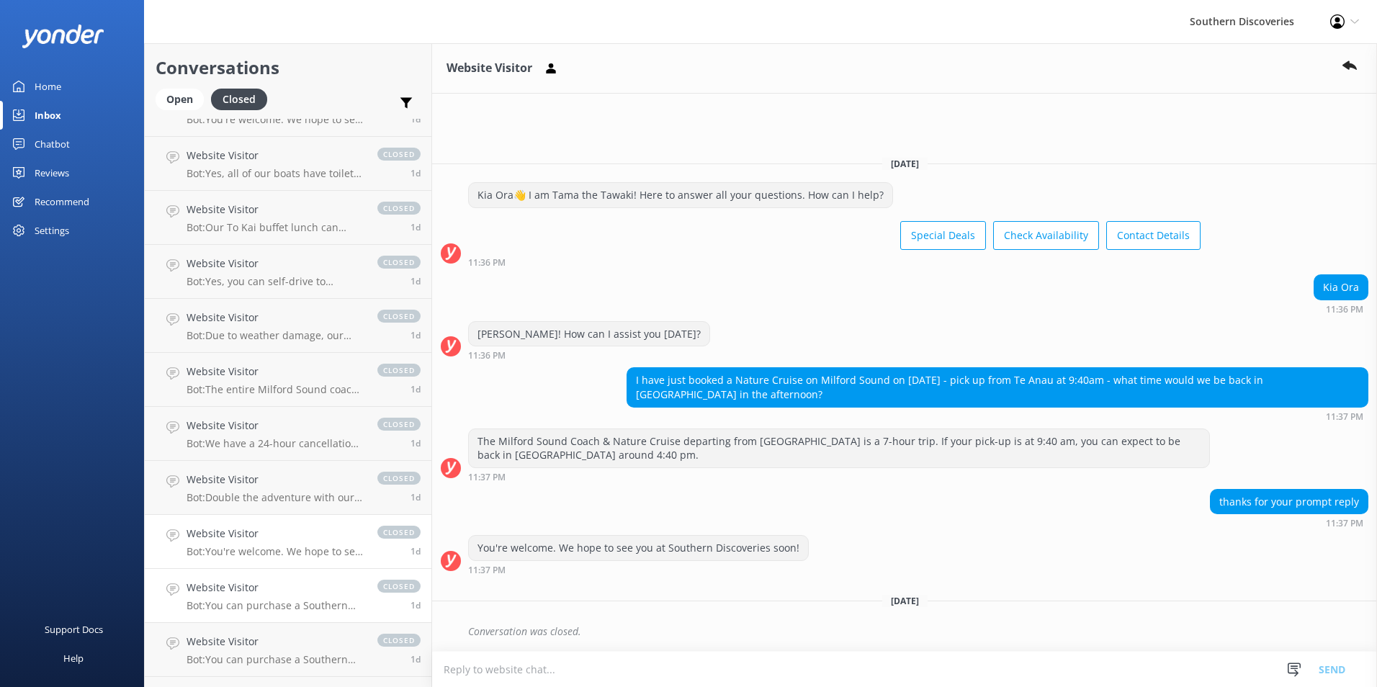
click at [246, 593] on h4 "Website Visitor" at bounding box center [275, 588] width 176 height 16
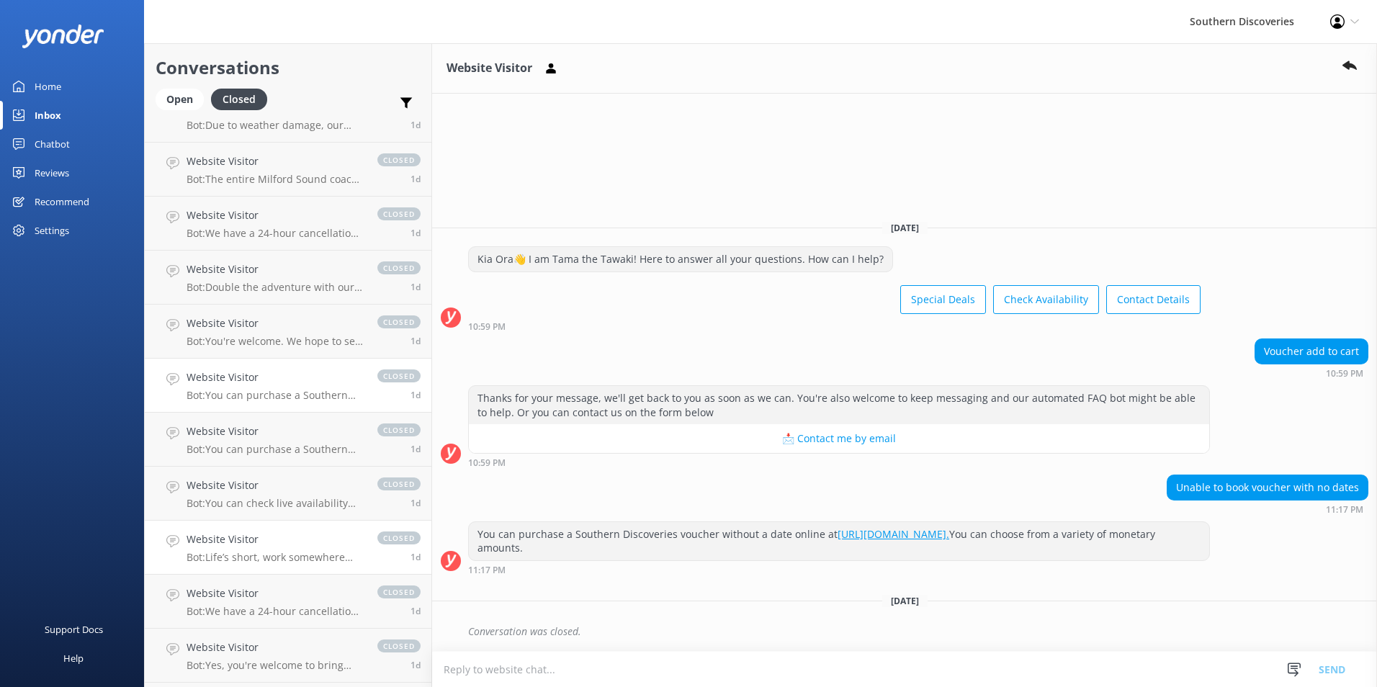
scroll to position [1008, 0]
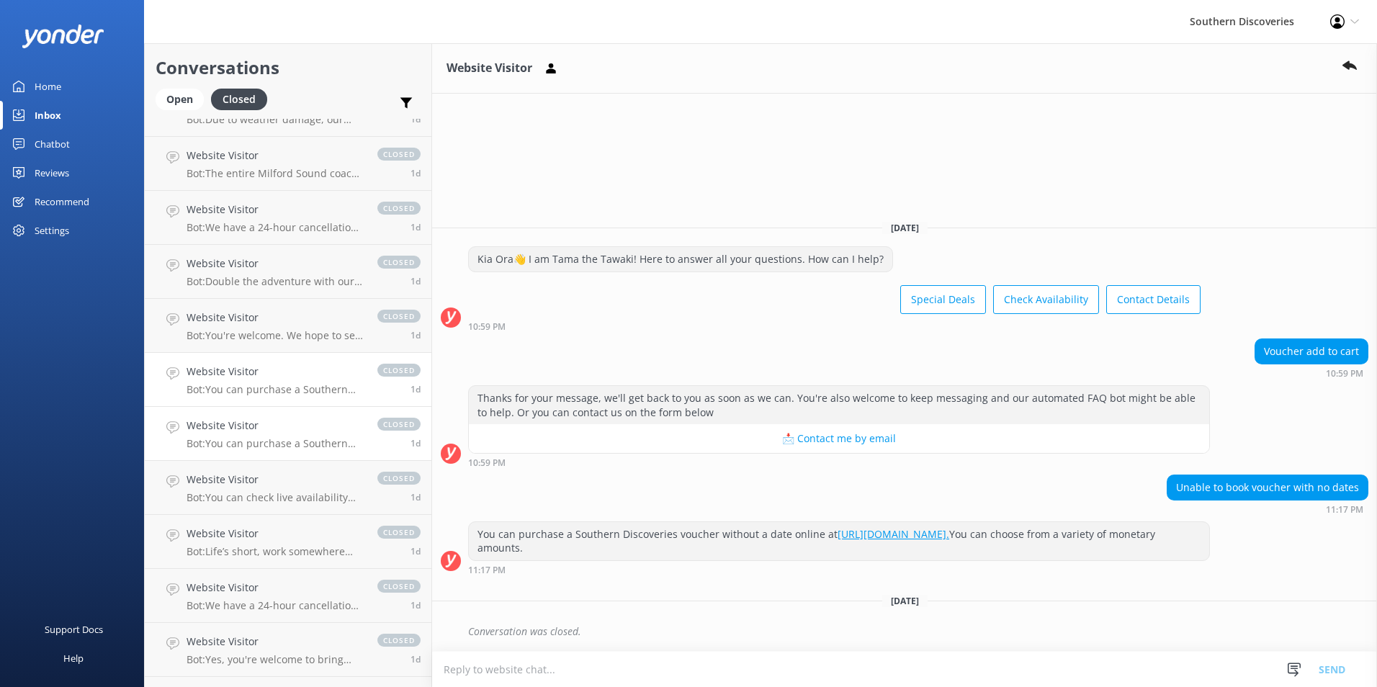
click at [283, 452] on link "Website Visitor Bot: You can purchase a Southern Discoveries gift voucher onlin…" at bounding box center [288, 434] width 287 height 54
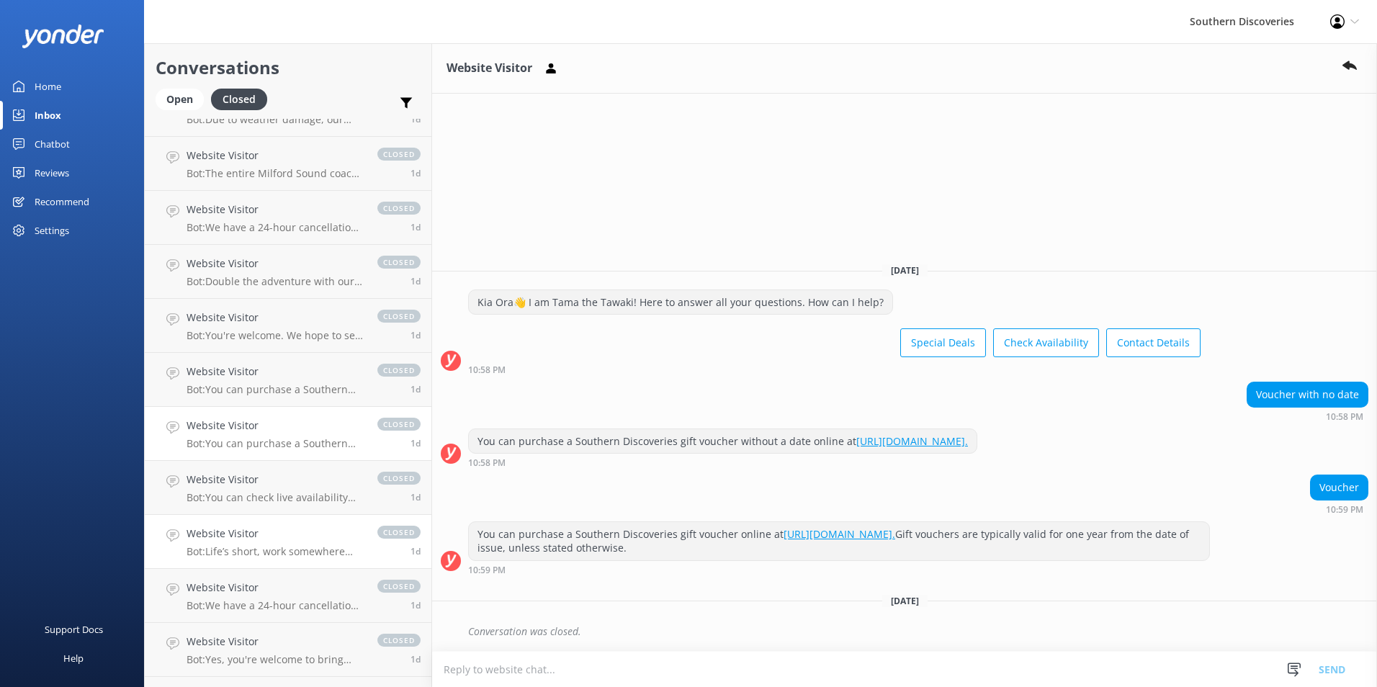
click at [236, 552] on p "Bot: Life’s short, work somewhere awesome! Check out our current vacancies at h…" at bounding box center [275, 551] width 176 height 13
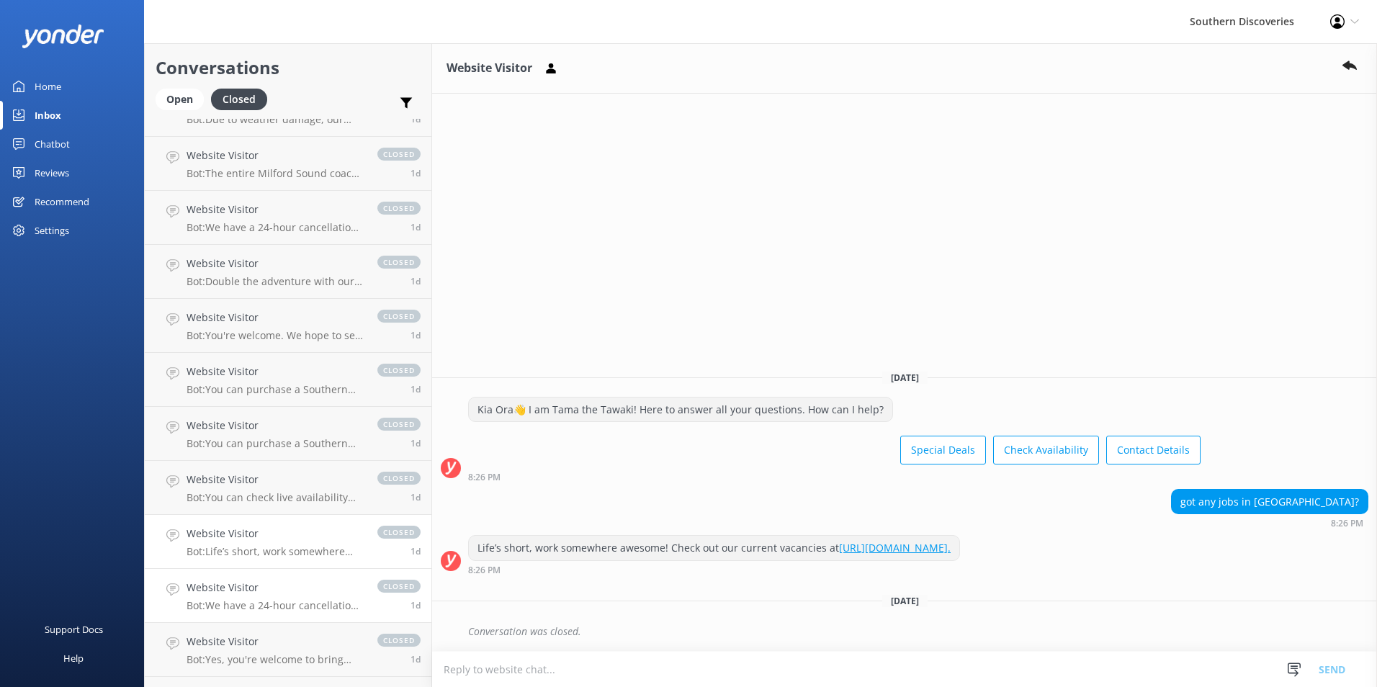
click at [241, 596] on h4 "Website Visitor" at bounding box center [275, 588] width 176 height 16
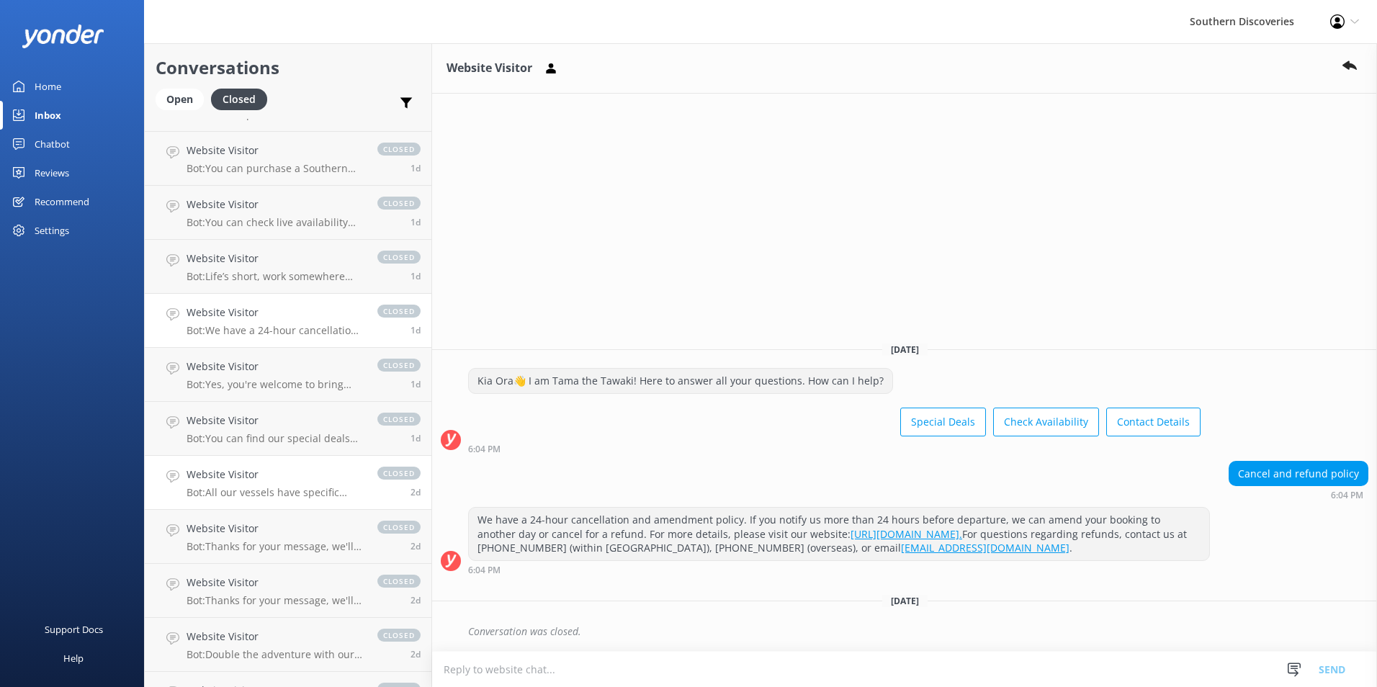
scroll to position [1296, 0]
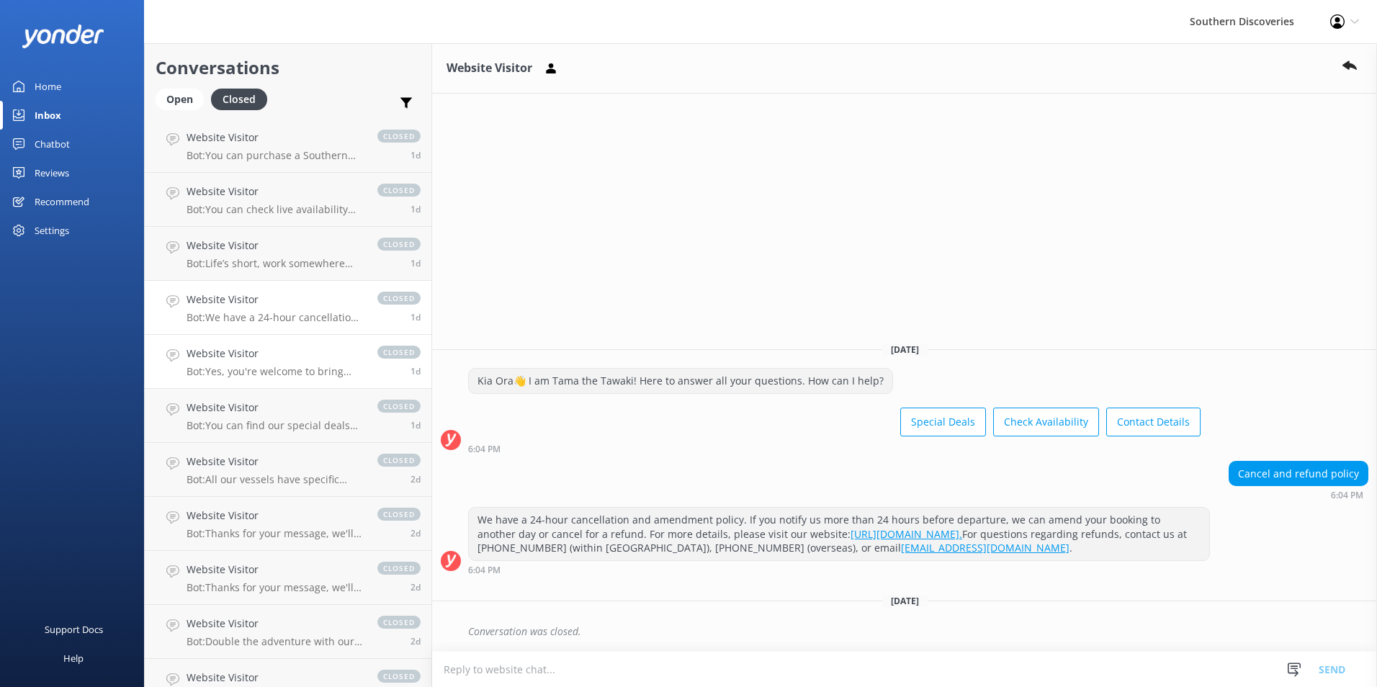
click at [302, 346] on h4 "Website Visitor" at bounding box center [275, 354] width 176 height 16
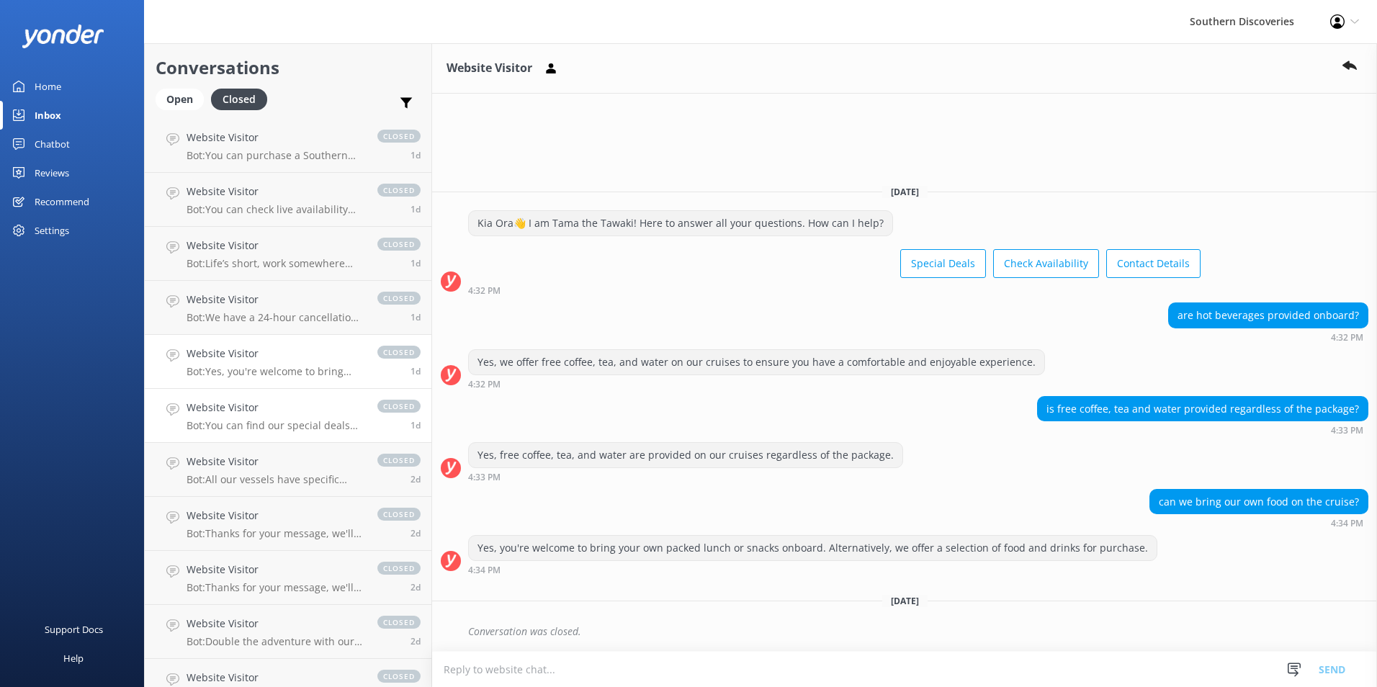
click at [241, 401] on h4 "Website Visitor" at bounding box center [275, 408] width 176 height 16
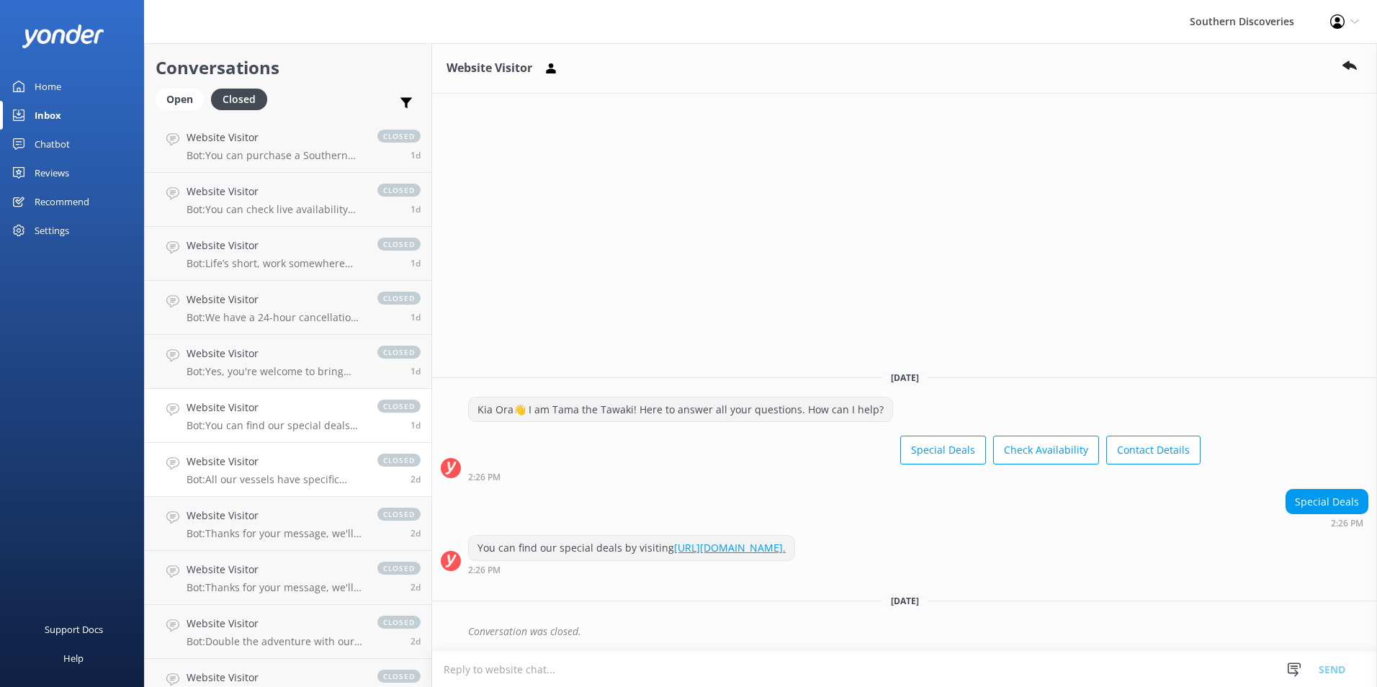
click at [317, 478] on p "Bot: All our vessels have specific capacities that we adhere to for safety and …" at bounding box center [275, 479] width 176 height 13
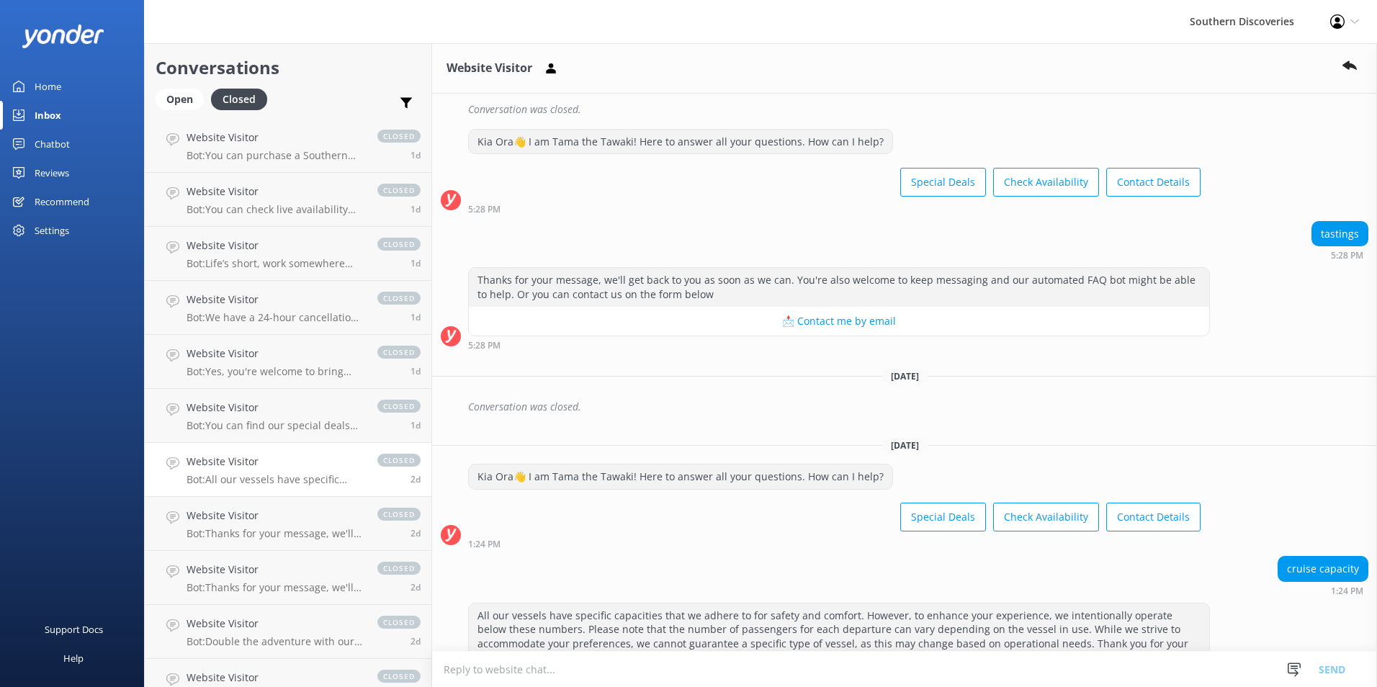
scroll to position [1290, 0]
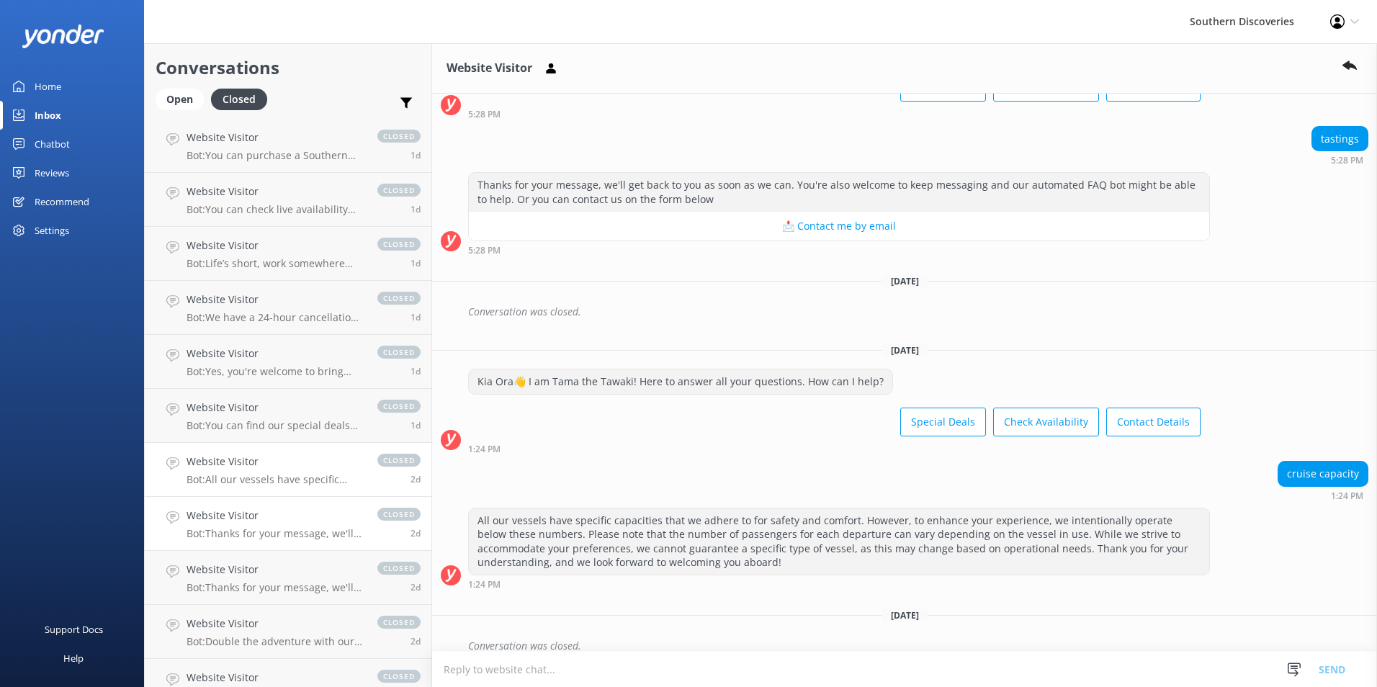
click at [246, 512] on h4 "Website Visitor" at bounding box center [275, 516] width 176 height 16
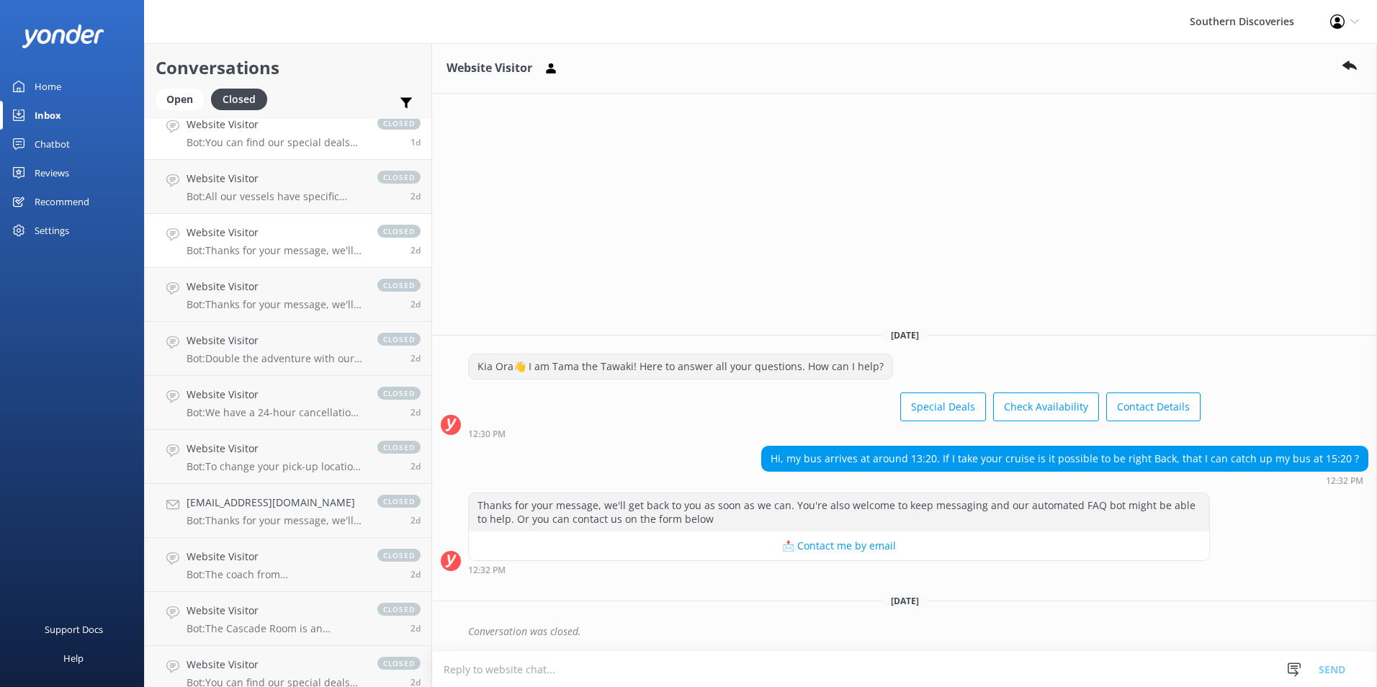
scroll to position [1650, 0]
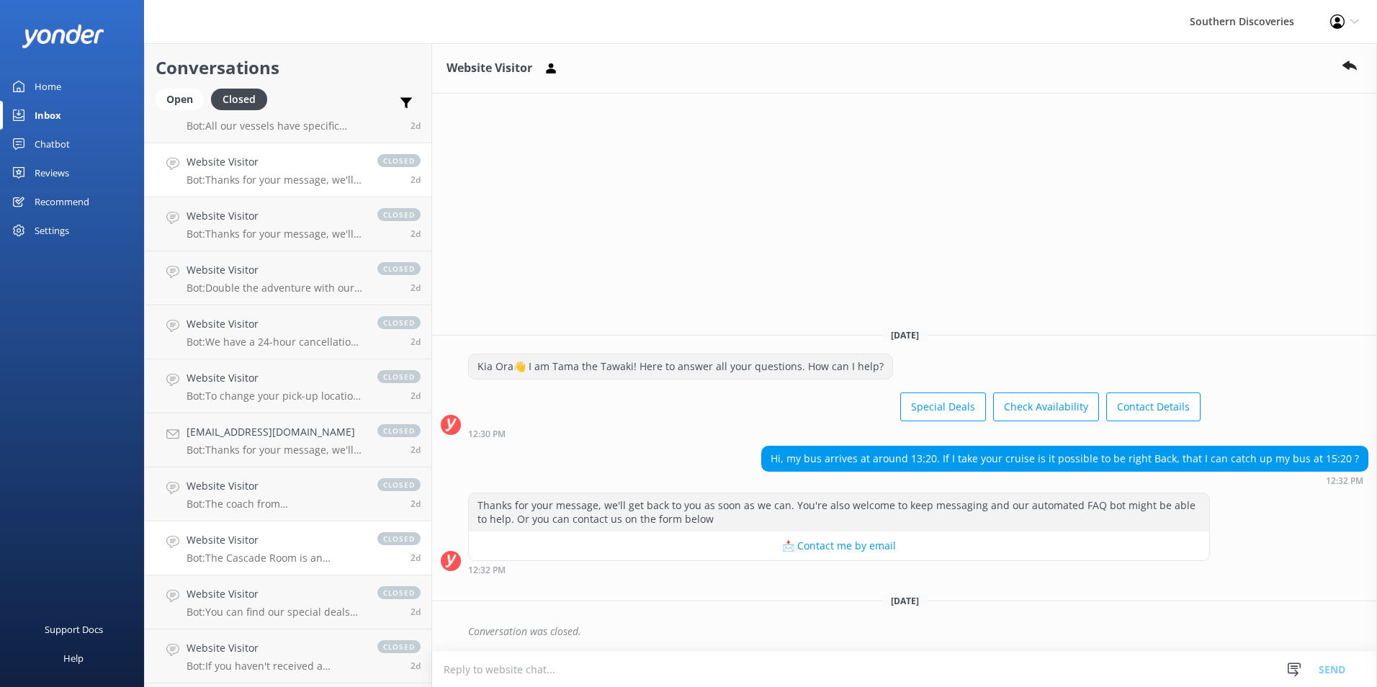
click at [281, 552] on p "Bot: The Cascade Room is an optional upgrade available to customers booking a C…" at bounding box center [275, 558] width 176 height 13
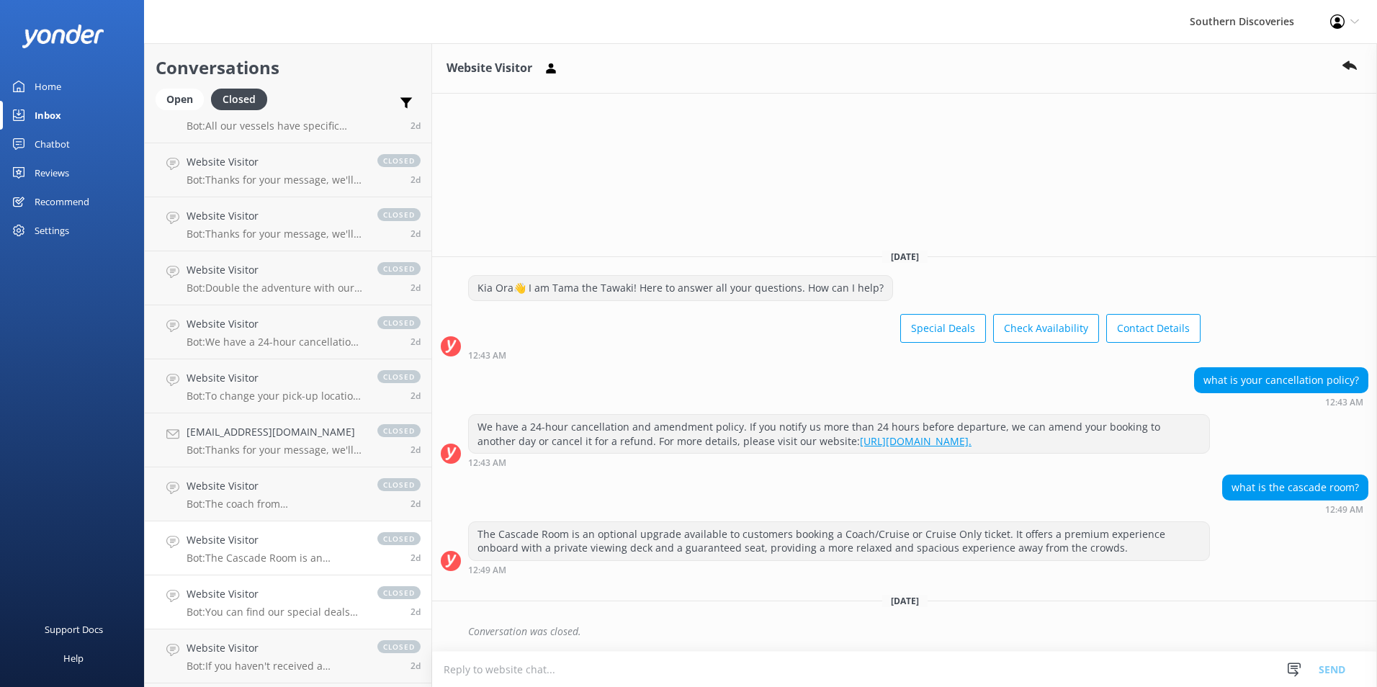
click at [288, 598] on h4 "Website Visitor" at bounding box center [275, 594] width 176 height 16
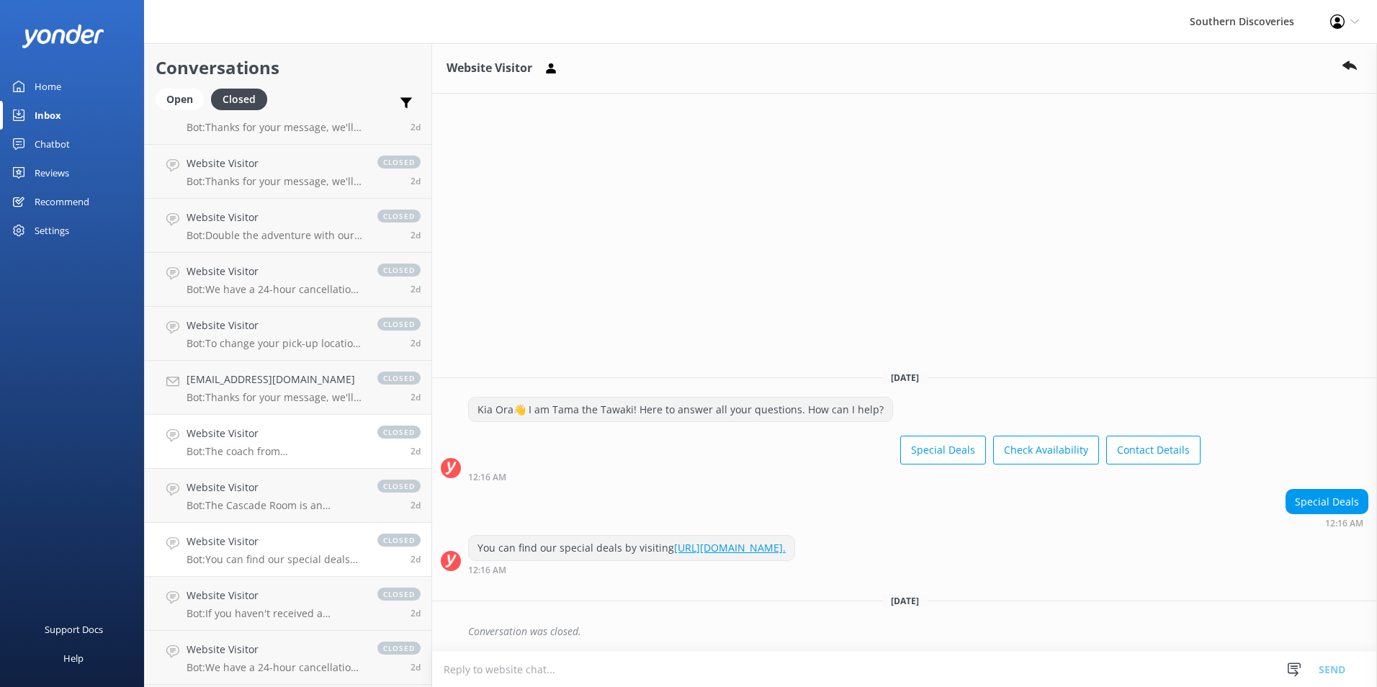
scroll to position [1866, 0]
click at [284, 436] on h4 "Website Visitor" at bounding box center [275, 432] width 176 height 16
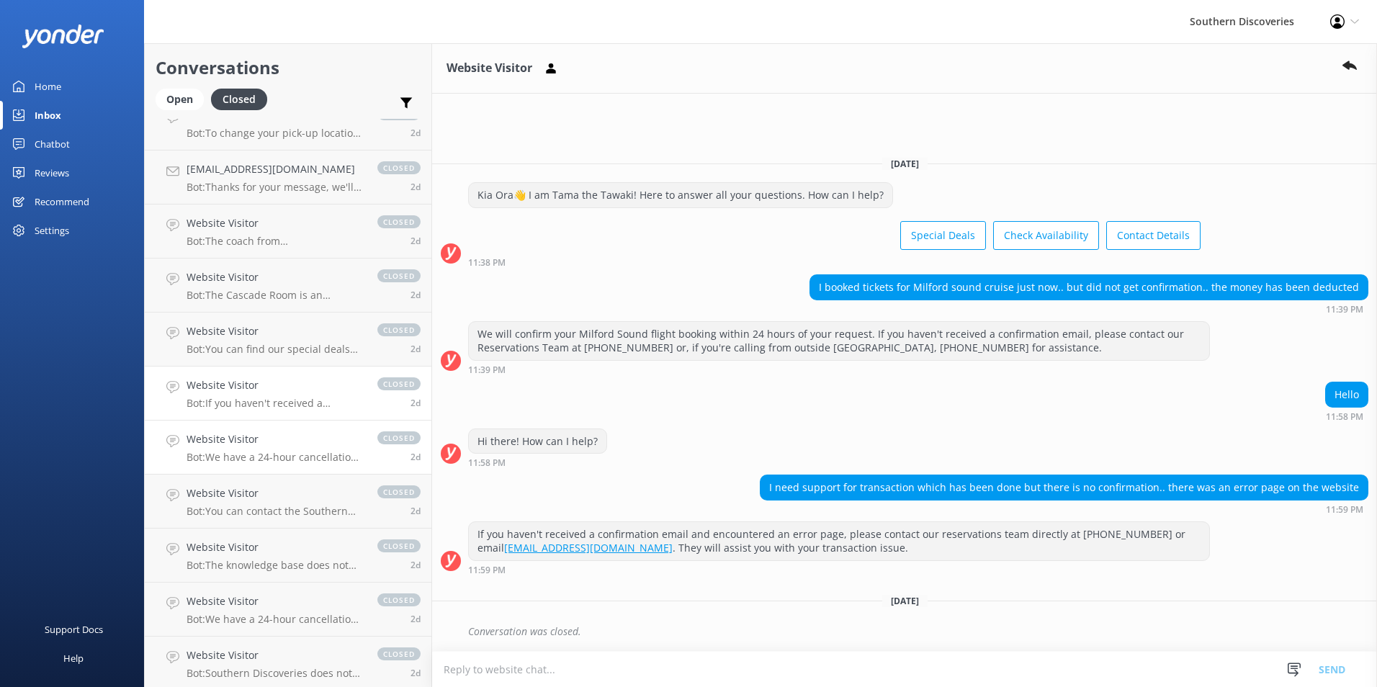
scroll to position [1938, 0]
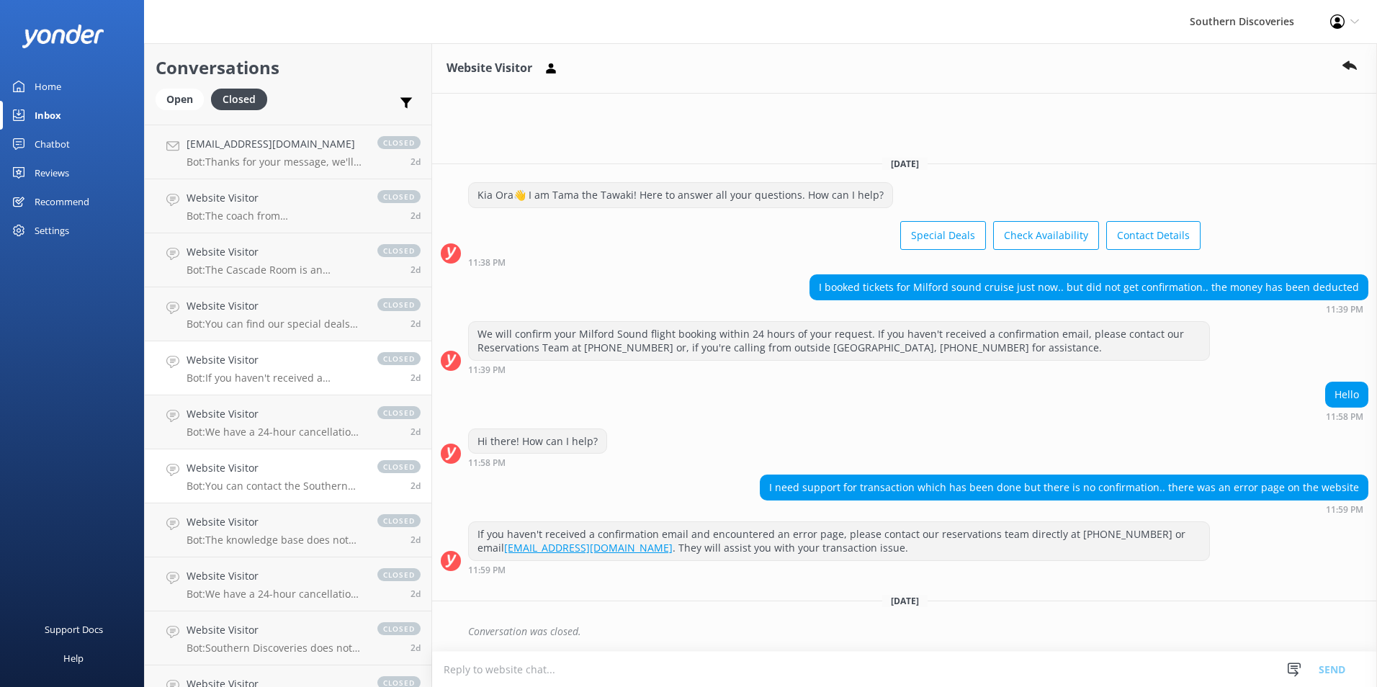
click at [272, 467] on h4 "Website Visitor" at bounding box center [275, 468] width 176 height 16
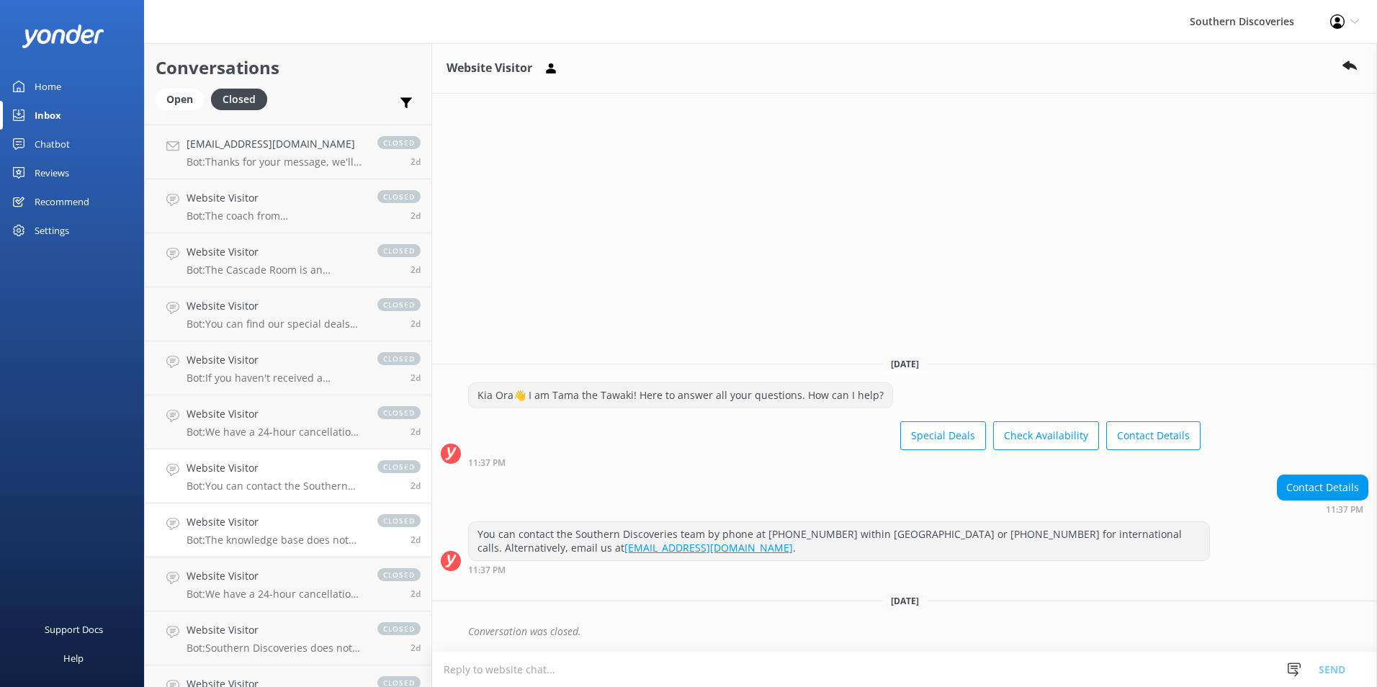
click at [239, 524] on h4 "Website Visitor" at bounding box center [275, 522] width 176 height 16
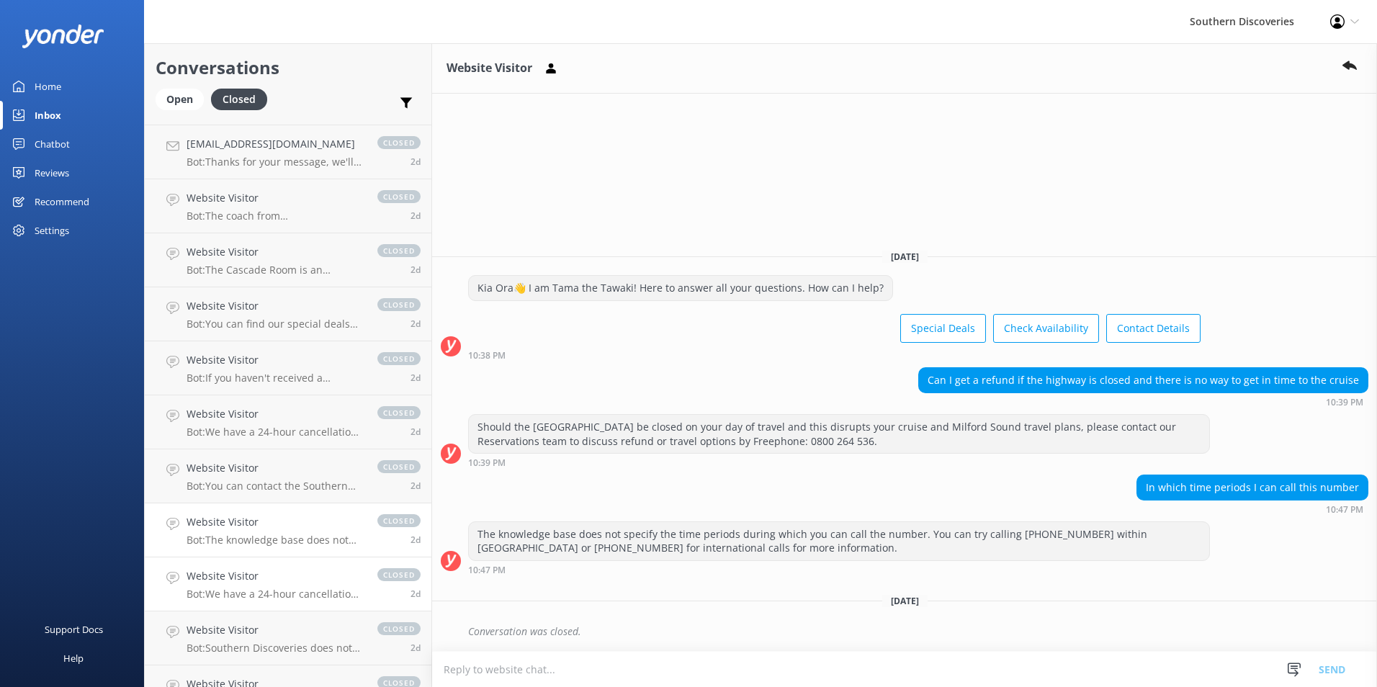
click at [215, 580] on h4 "Website Visitor" at bounding box center [275, 576] width 176 height 16
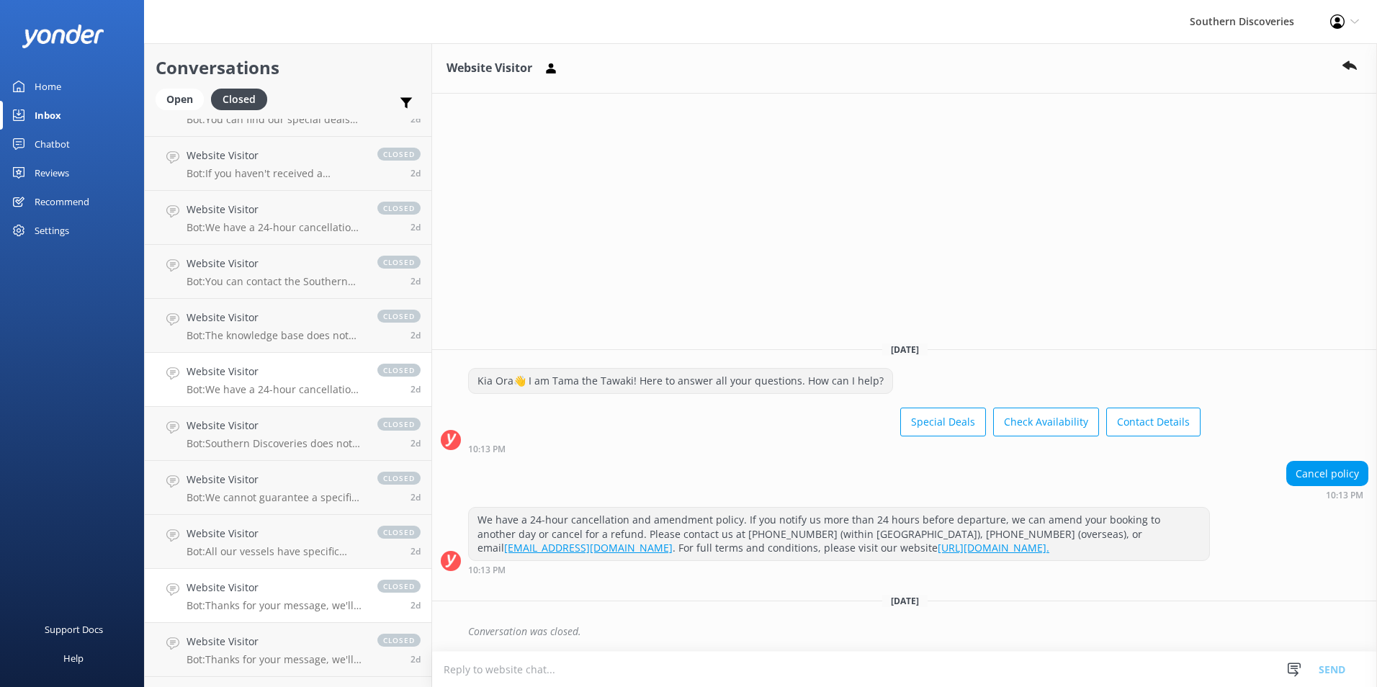
scroll to position [2226, 0]
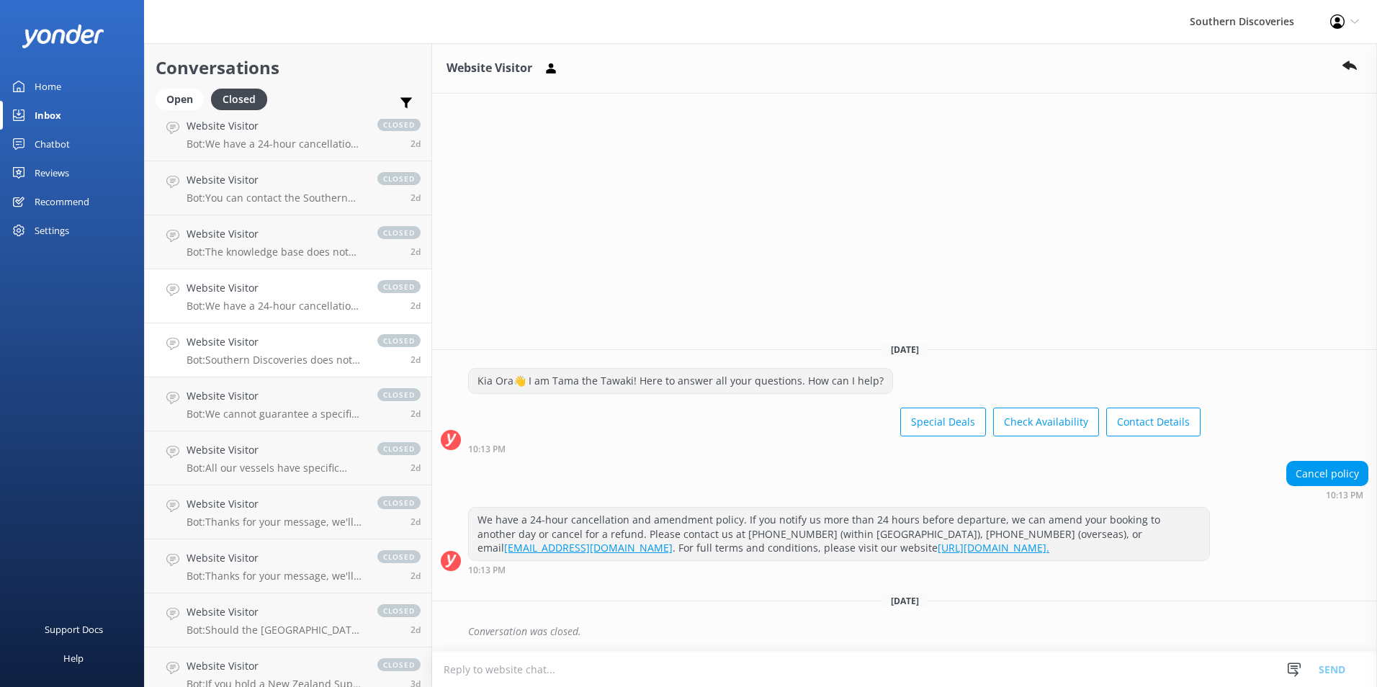
click at [211, 354] on p "Bot: Southern Discoveries does not offer customer parking at our Queenstown Vis…" at bounding box center [275, 360] width 176 height 13
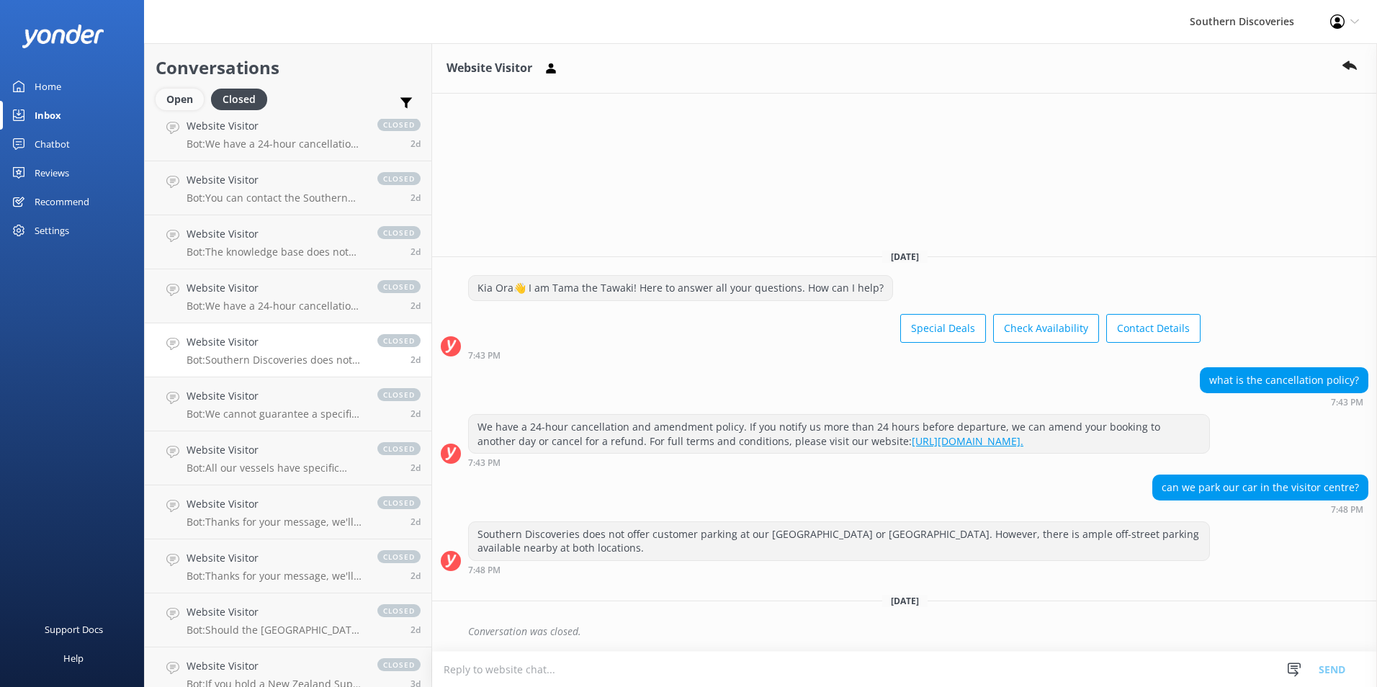
click at [170, 89] on div "Open" at bounding box center [180, 100] width 48 height 22
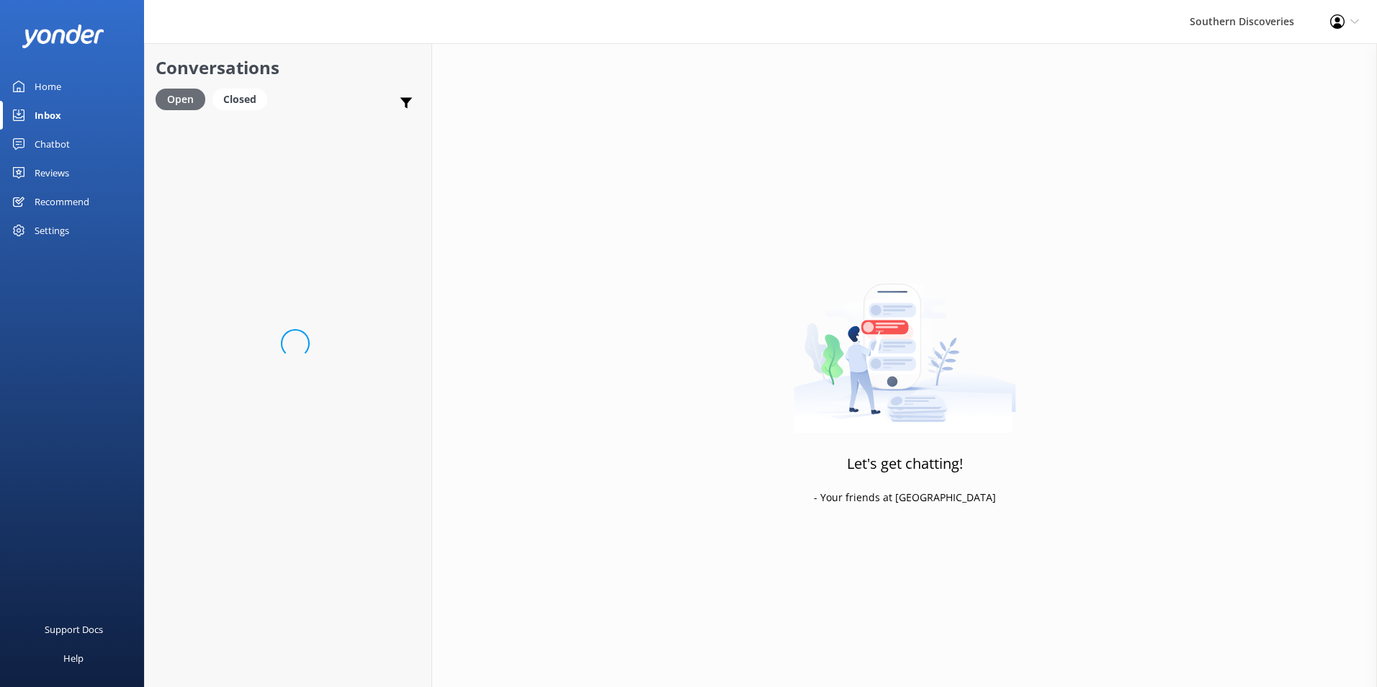
scroll to position [119, 0]
click at [57, 83] on div "Home" at bounding box center [48, 86] width 27 height 29
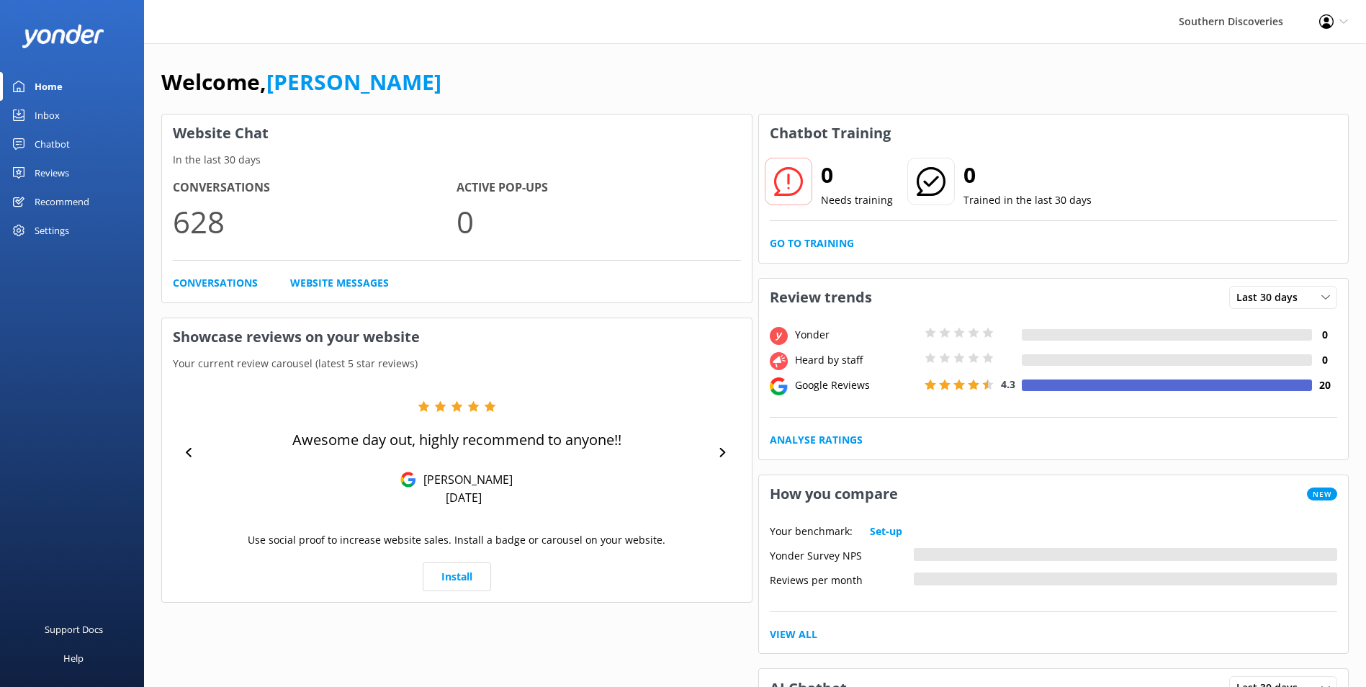
click at [46, 111] on div "Inbox" at bounding box center [47, 115] width 25 height 29
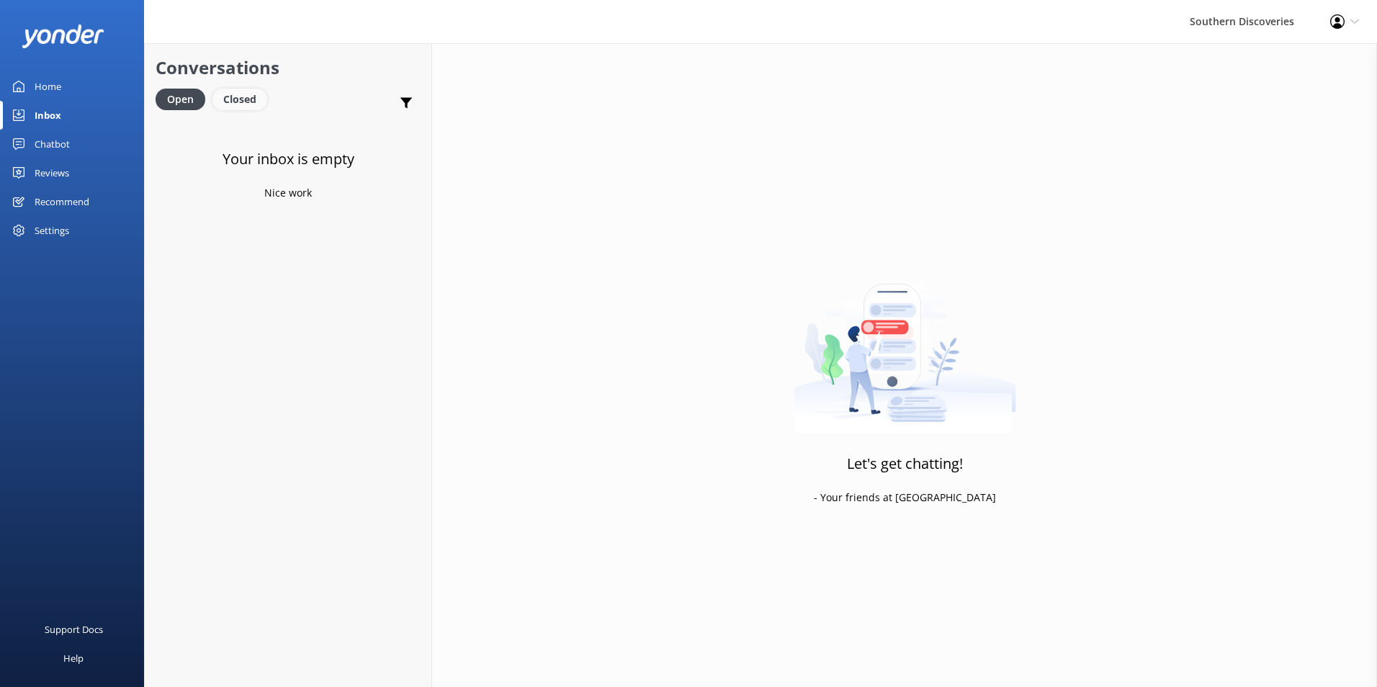
click at [232, 99] on div "Closed" at bounding box center [239, 100] width 55 height 22
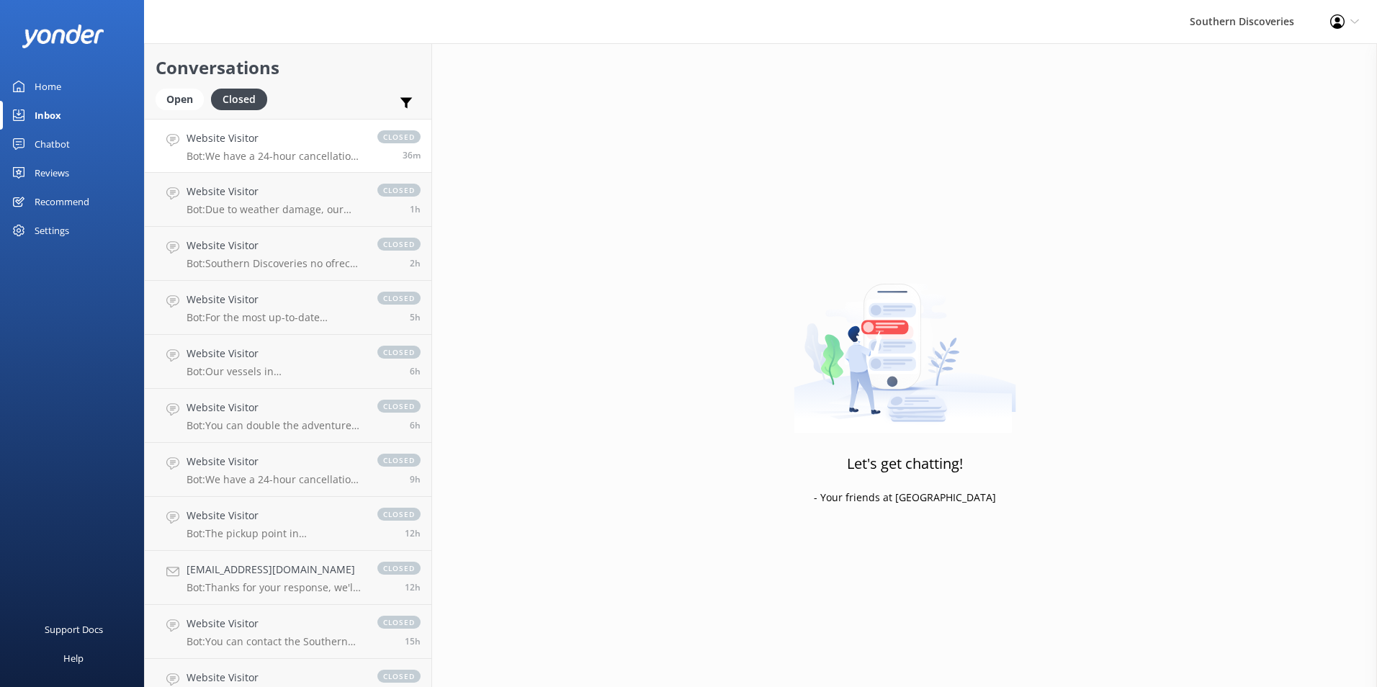
click at [202, 145] on h4 "Website Visitor" at bounding box center [275, 138] width 176 height 16
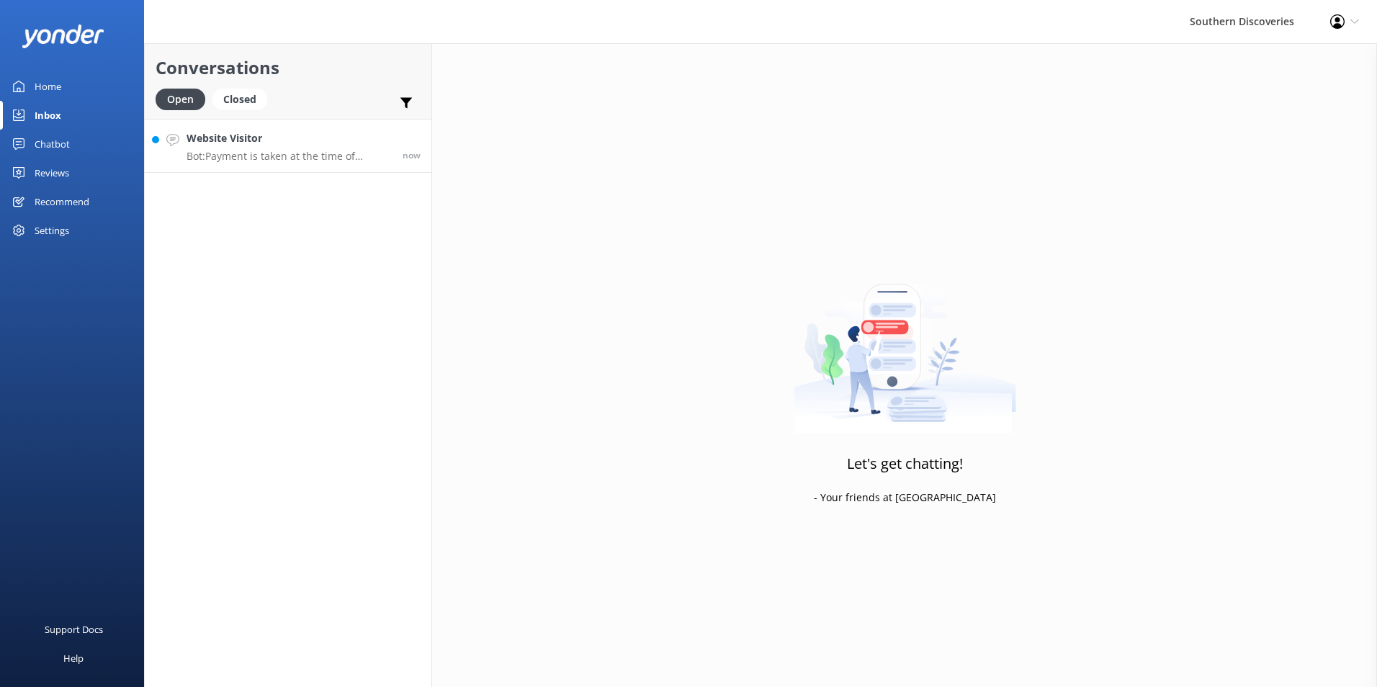
click at [243, 139] on h4 "Website Visitor" at bounding box center [289, 138] width 205 height 16
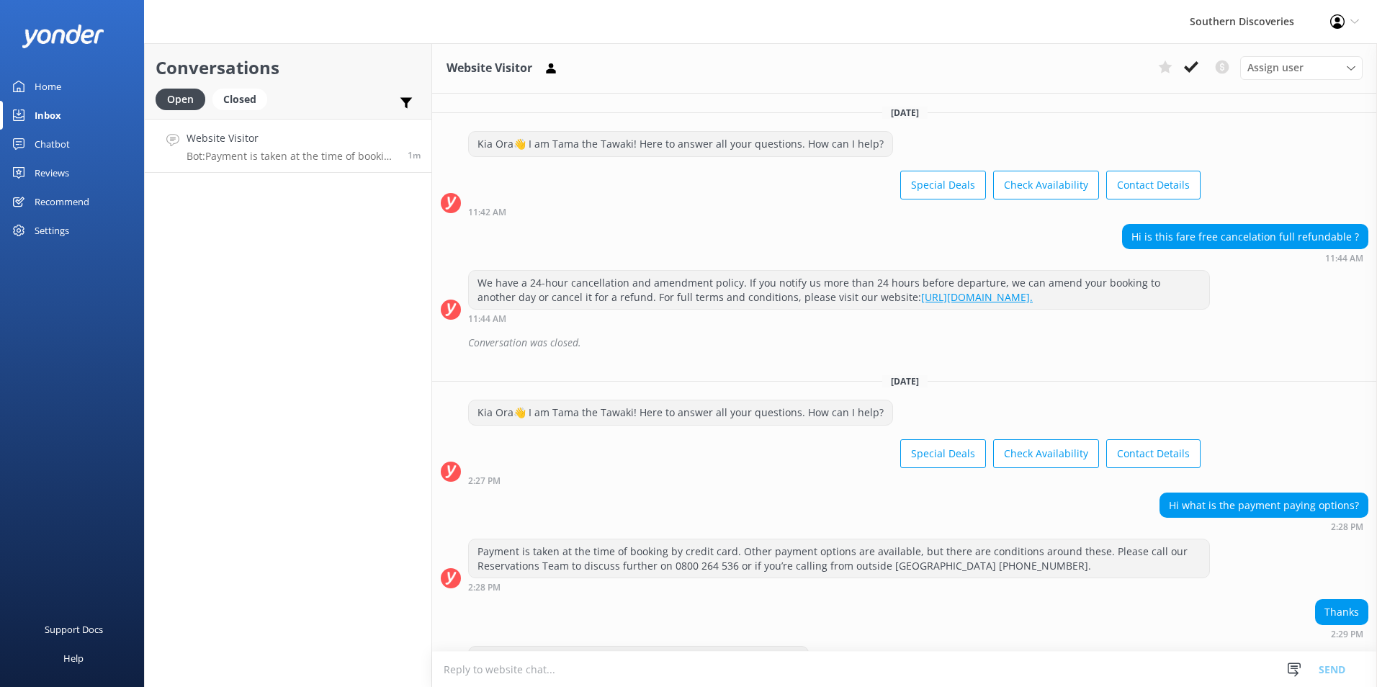
scroll to position [42, 0]
